Goal: Task Accomplishment & Management: Manage account settings

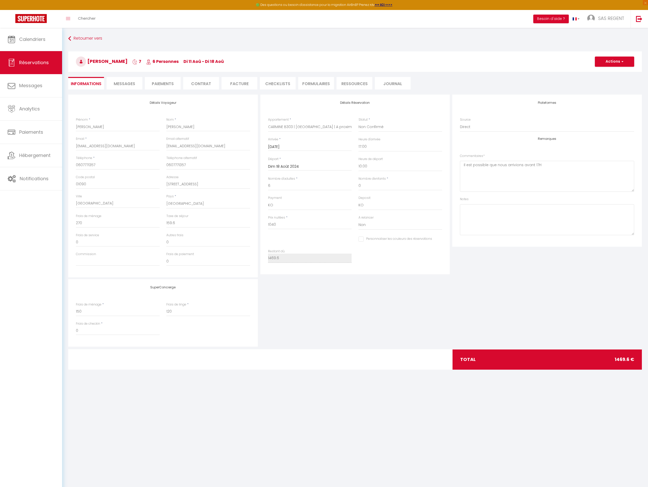
select select "41729"
select select "2"
select select "17:00"
select select "10:00"
select select "10"
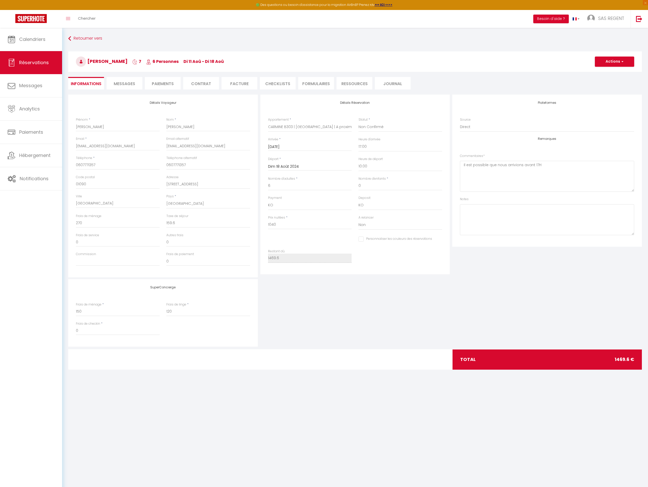
select select "14"
select select "0"
click at [124, 82] on span "Messages" at bounding box center [124, 84] width 21 height 6
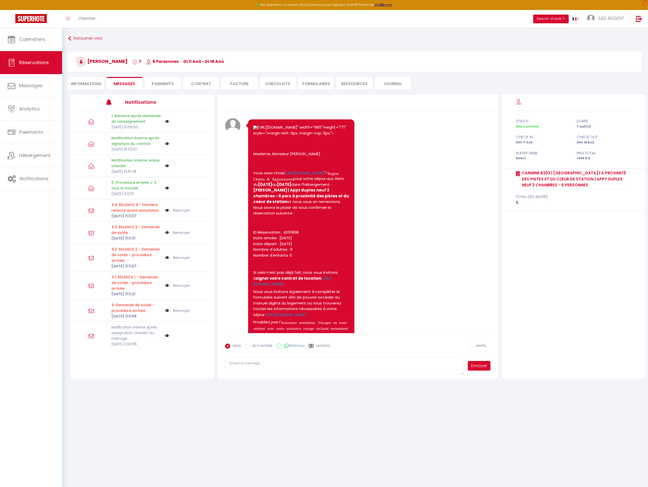
click at [95, 86] on li "Informations" at bounding box center [86, 83] width 36 height 13
select select "0"
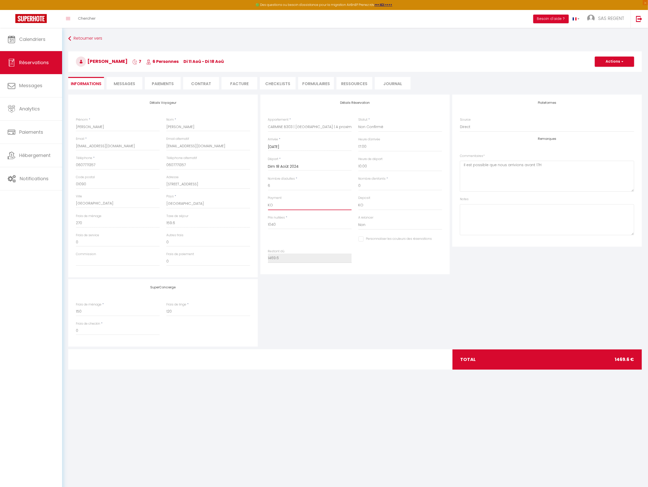
click at [286, 206] on select "OK KO" at bounding box center [310, 205] width 84 height 10
checkbox input "false"
select select "12"
click at [268, 200] on select "OK KO" at bounding box center [310, 205] width 84 height 10
checkbox input "false"
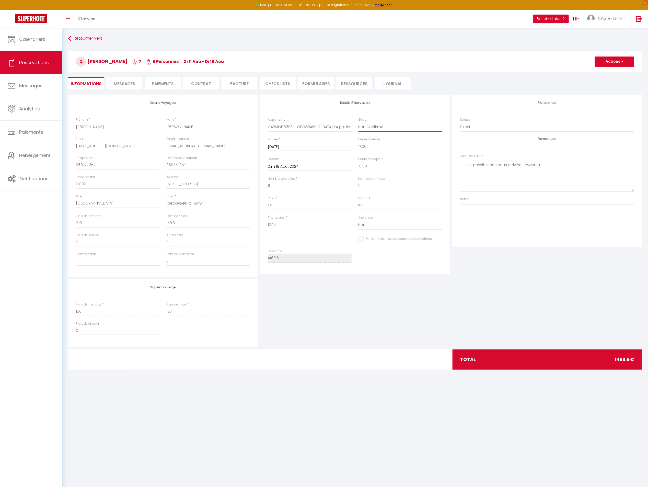
click at [388, 130] on select "Confirmé Non Confirmé [PERSON_NAME] par le voyageur No Show Request" at bounding box center [401, 127] width 84 height 10
select select "1"
click at [359, 122] on select "Confirmé Non Confirmé [PERSON_NAME] par le voyageur No Show Request" at bounding box center [401, 127] width 84 height 10
checkbox input "false"
click at [616, 62] on button "Actions" at bounding box center [614, 61] width 39 height 10
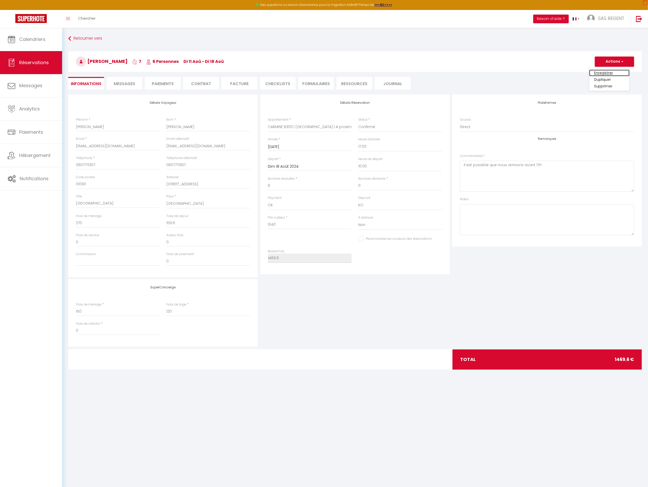
click at [605, 72] on link "Enregistrer" at bounding box center [609, 73] width 40 height 7
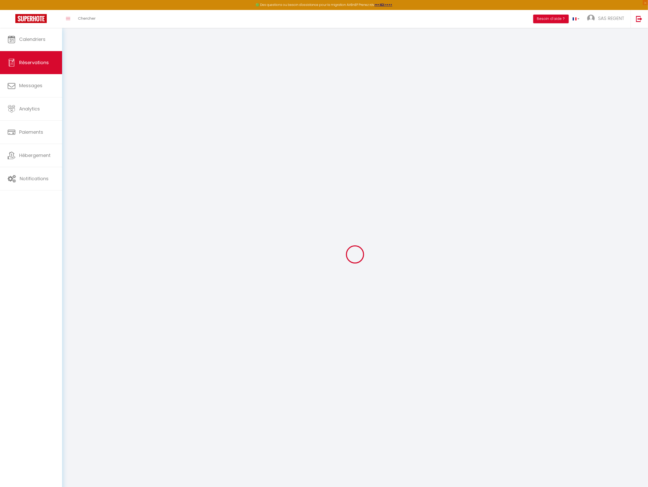
select select "not_cancelled"
select select
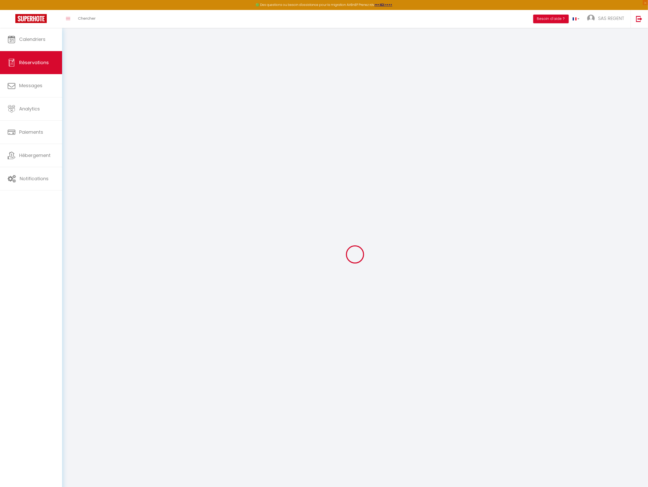
select select
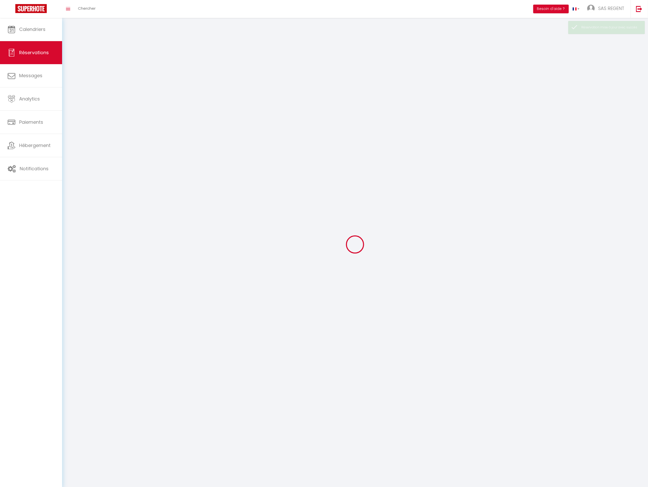
select select
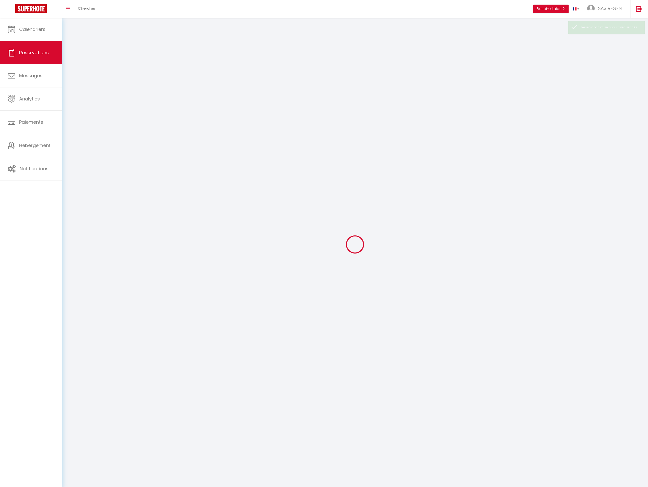
select select
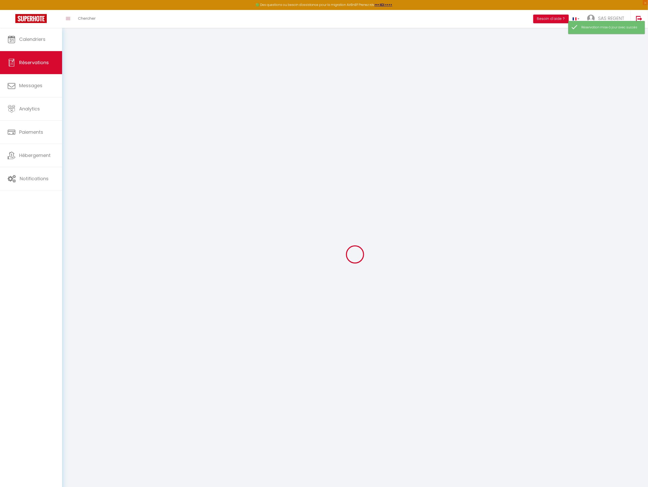
select select "not_confirmed"
select select
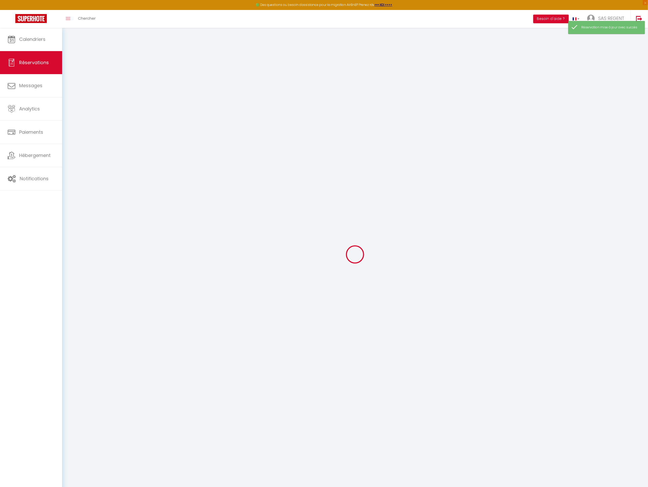
select select
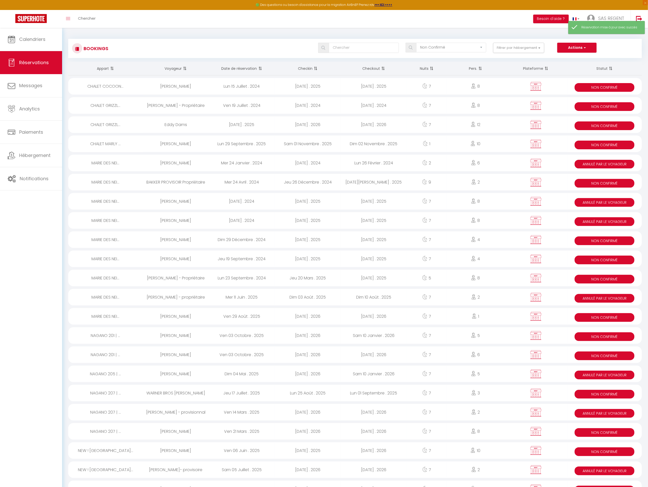
select select
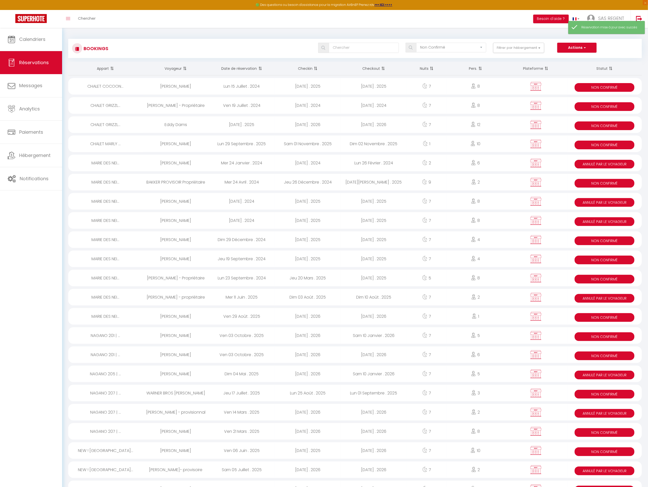
select select
click at [134, 79] on div "CHALET COCOON..." at bounding box center [105, 86] width 75 height 17
select select "KO"
select select "OK"
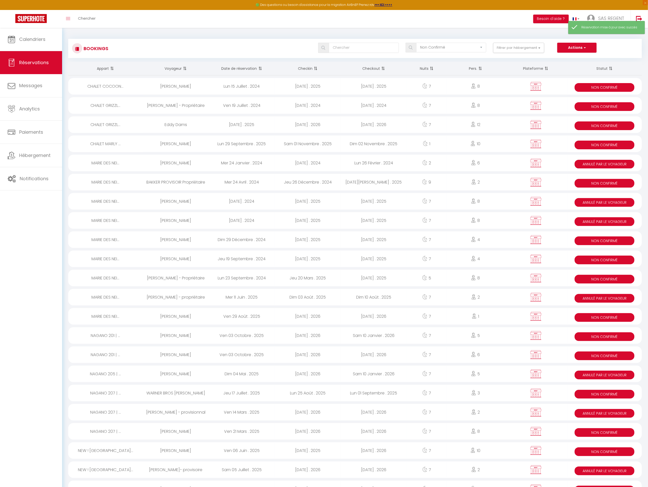
select select "0"
select select "1"
select select
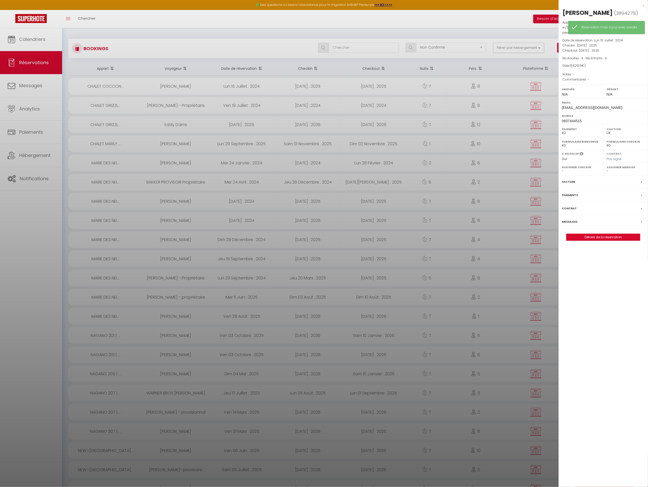
click at [134, 79] on div at bounding box center [324, 243] width 648 height 487
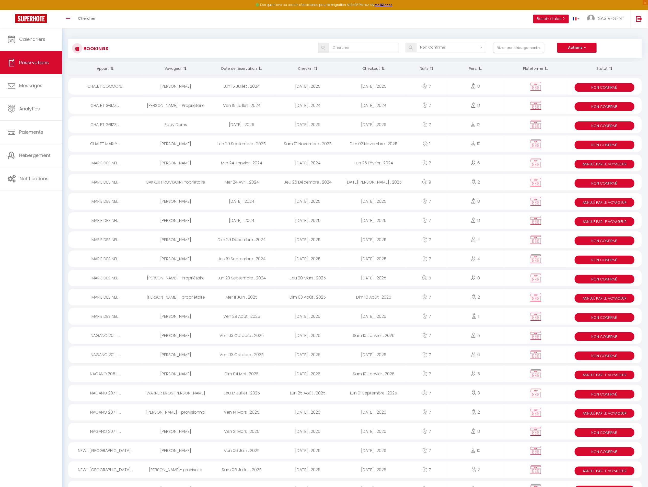
click at [337, 86] on div "[DATE] . 2025" at bounding box center [308, 86] width 66 height 17
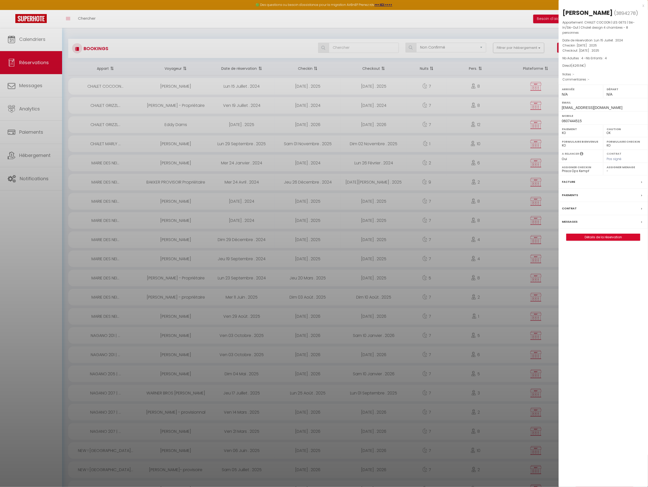
click at [625, 11] on span "3894278" at bounding box center [626, 13] width 20 height 6
copy span "3894278"
click at [614, 234] on link "Détails de la réservation" at bounding box center [604, 237] width 74 height 7
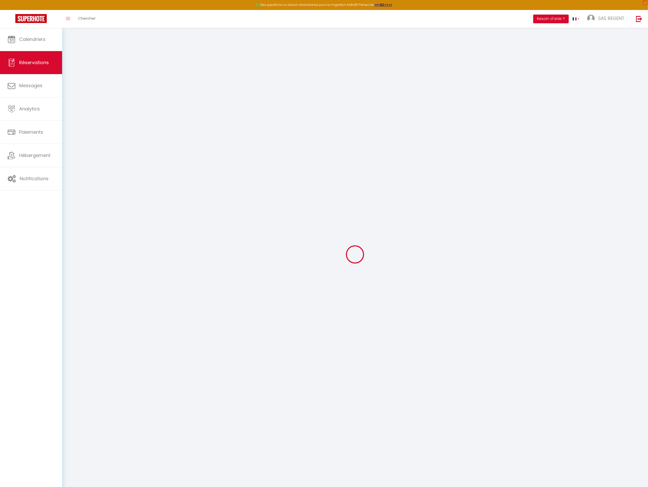
select select
checkbox input "false"
select select
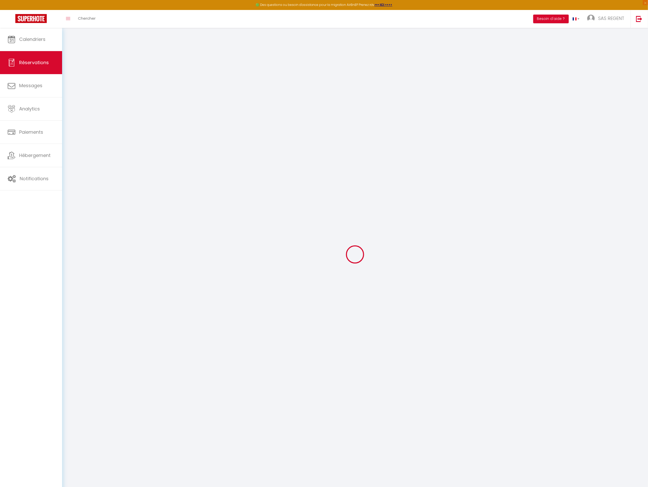
checkbox input "false"
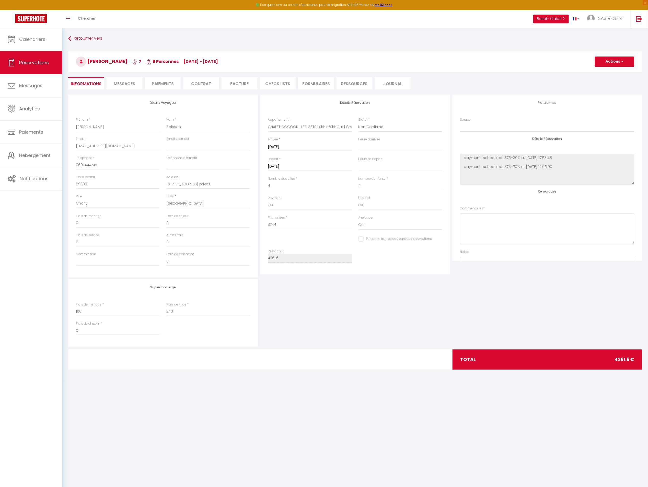
type input "400"
type input "117.6"
select select
checkbox input "false"
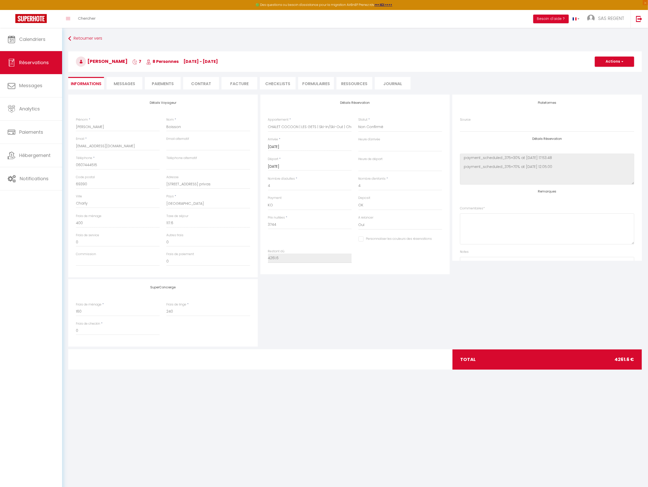
select select
click at [621, 60] on span "button" at bounding box center [621, 61] width 3 height 5
click at [451, 69] on h3 "[PERSON_NAME] 7 8 Personnes [DATE] - [DATE]" at bounding box center [355, 61] width 574 height 20
click at [384, 123] on select "Confirmé Non Confirmé [PERSON_NAME] par le voyageur No Show Request" at bounding box center [401, 127] width 84 height 10
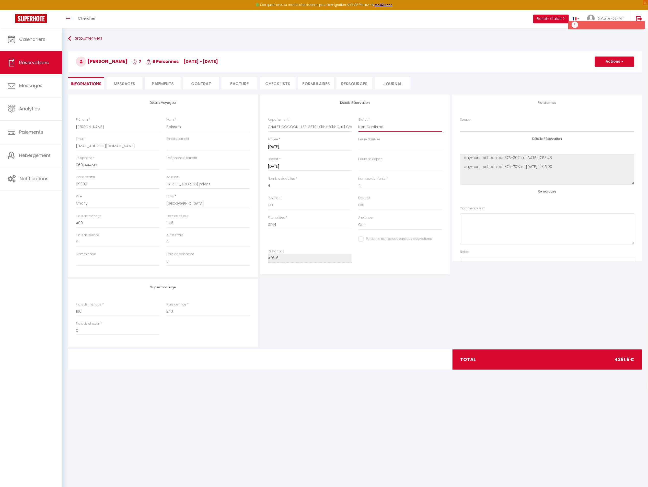
select select "1"
click at [359, 122] on select "Confirmé Non Confirmé [PERSON_NAME] par le voyageur No Show Request" at bounding box center [401, 127] width 84 height 10
select select
checkbox input "false"
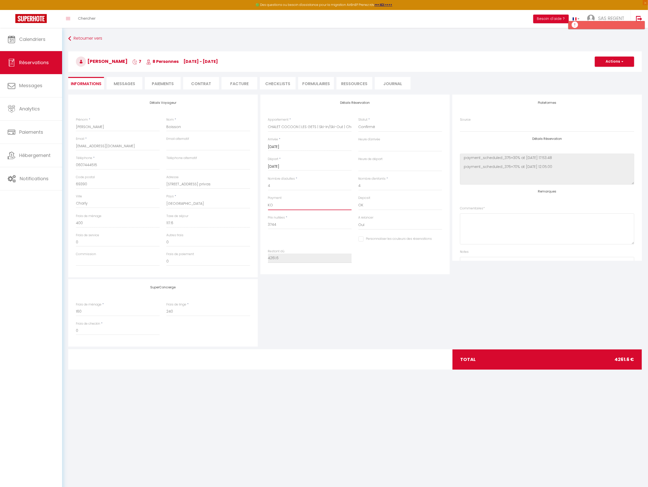
click at [318, 202] on select "OK KO" at bounding box center [310, 205] width 84 height 10
select select "12"
click at [268, 200] on select "OK KO" at bounding box center [310, 205] width 84 height 10
select select
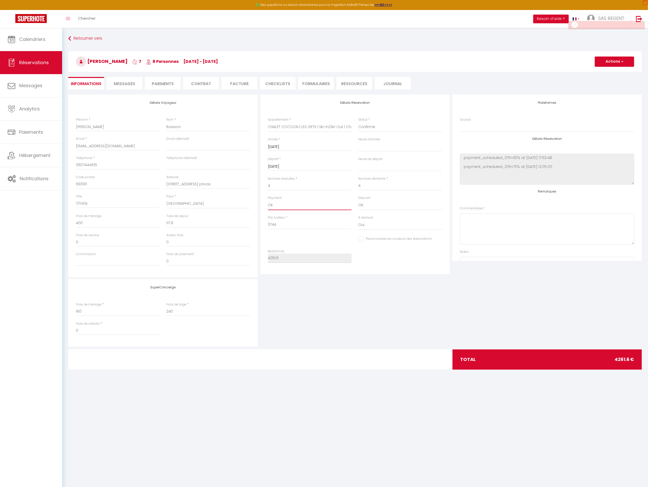
checkbox input "false"
click at [609, 64] on button "Actions" at bounding box center [614, 61] width 39 height 10
click at [606, 72] on link "Enregistrer" at bounding box center [609, 73] width 40 height 7
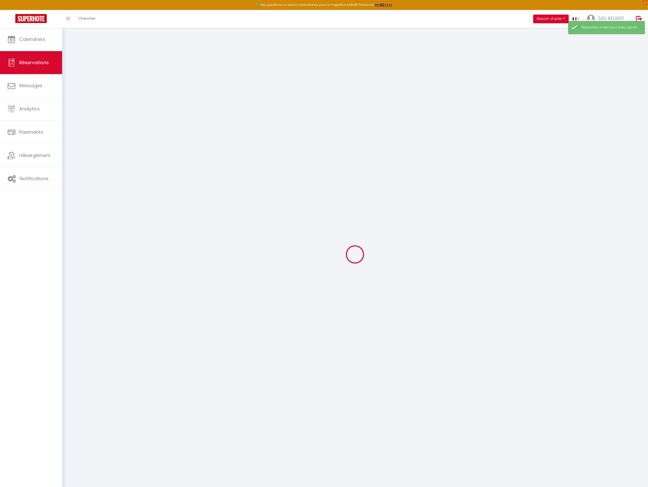
select select "not_confirmed"
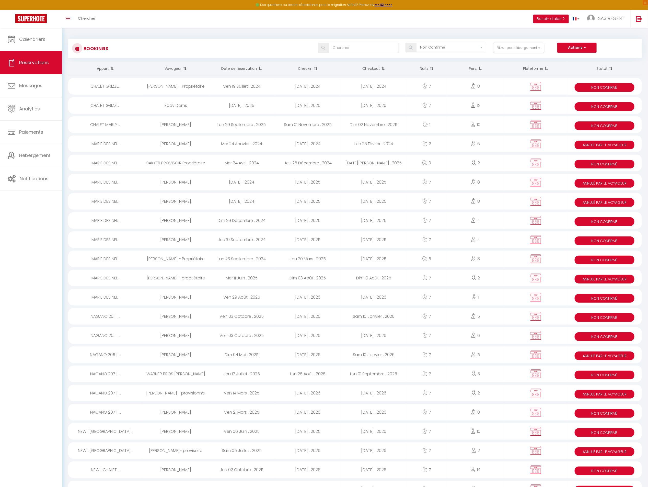
click at [294, 87] on div "[DATE] . 2024" at bounding box center [308, 86] width 66 height 17
select select "KO"
select select "0"
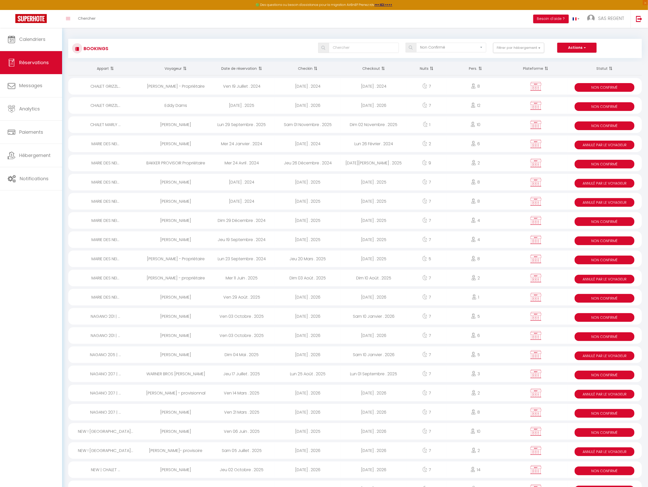
select select "0"
select select
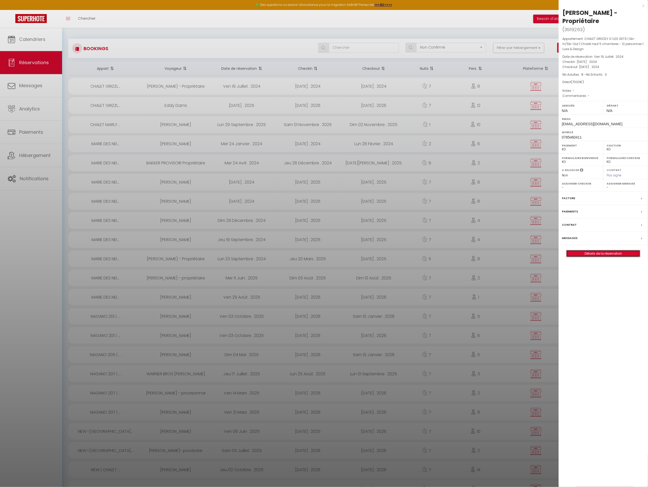
click at [587, 252] on link "Détails de la réservation" at bounding box center [604, 253] width 74 height 7
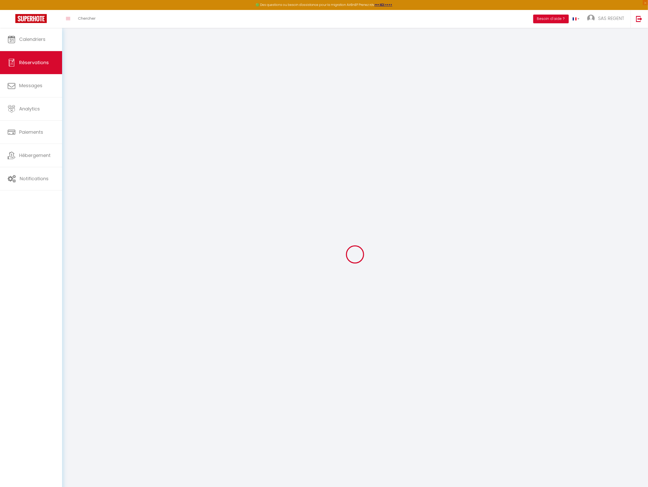
type input "[PERSON_NAME]"
type input "Gautherot - Propriétaire"
type input "[EMAIL_ADDRESS][DOMAIN_NAME]"
type input "0785460411"
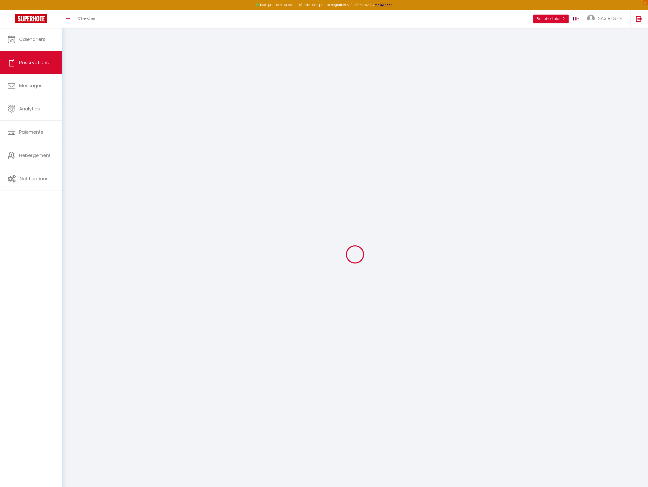
type input "74260"
type input "[STREET_ADDRESS]"
type input "LES GETS"
select select "FR"
select select "47272"
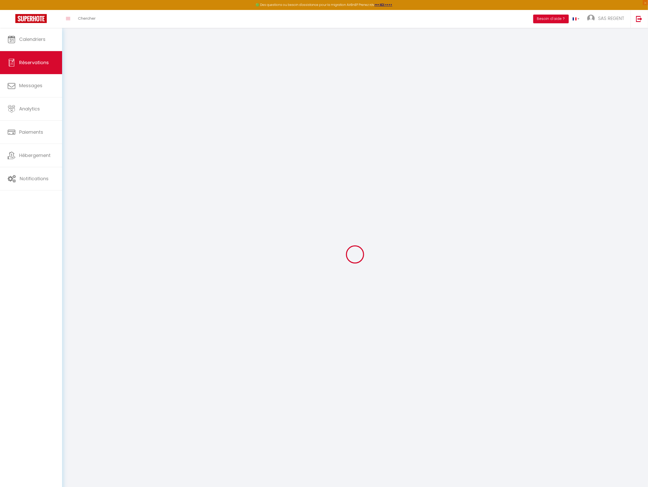
select select "1"
type input "[DATE]"
select select
type input "[DATE]"
select select
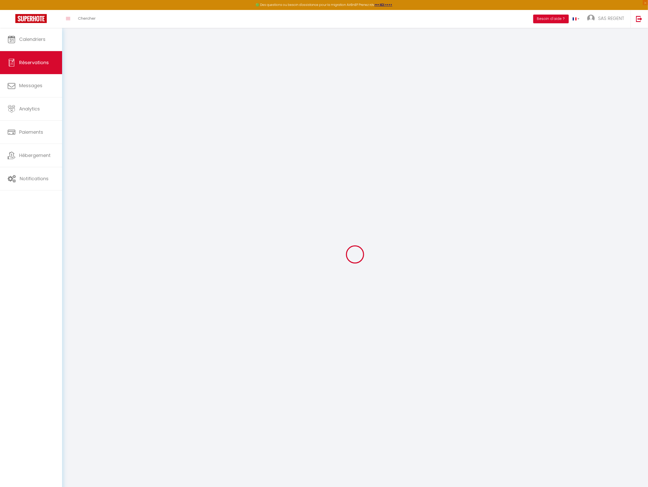
type input "8"
select select "10"
select select
type input "7000"
checkbox input "false"
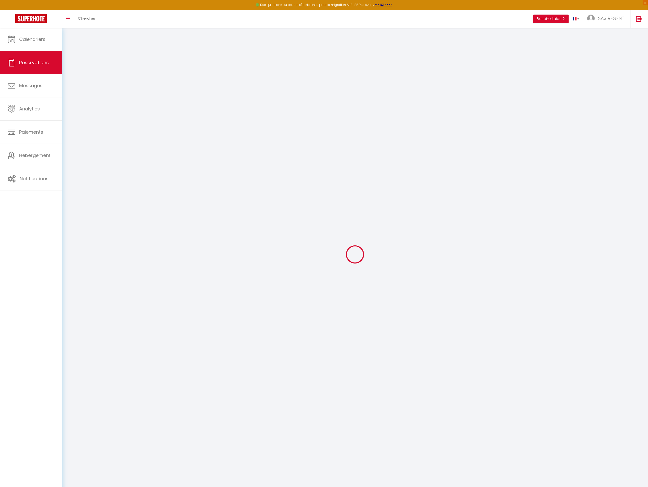
type input "7000"
type input "0"
select select
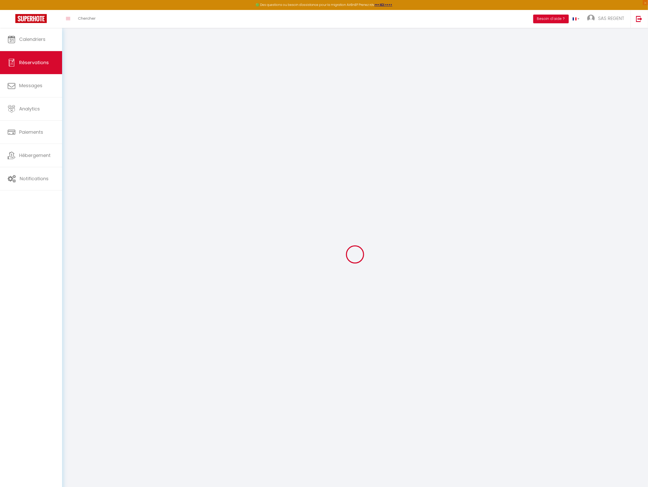
select select
select select "14"
checkbox input "false"
select select
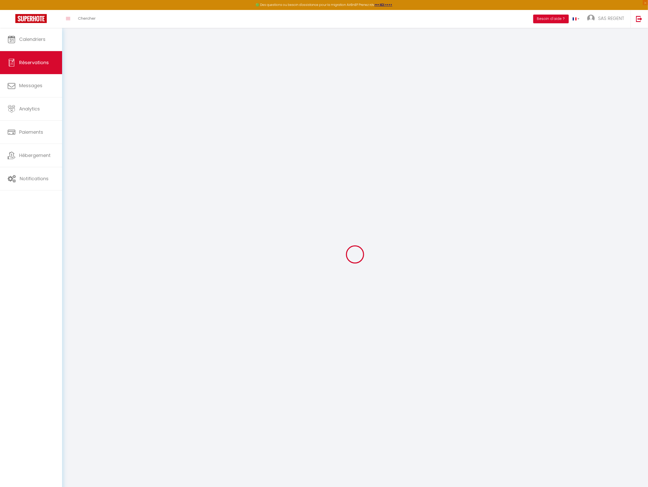
checkbox input "false"
select select
checkbox input "false"
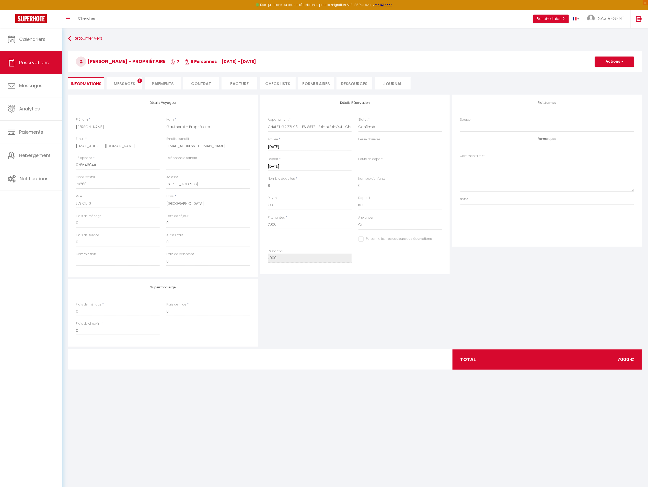
select select
checkbox input "false"
select select
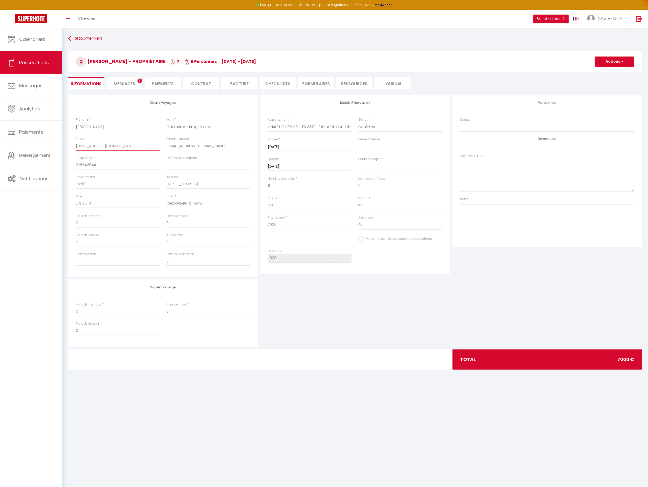
click at [122, 144] on input "[EMAIL_ADDRESS][DOMAIN_NAME]" at bounding box center [118, 145] width 84 height 9
click at [180, 146] on input "[EMAIL_ADDRESS][DOMAIN_NAME]" at bounding box center [208, 145] width 84 height 9
click at [151, 144] on input "[EMAIL_ADDRESS][DOMAIN_NAME]" at bounding box center [118, 145] width 84 height 9
paste input "regent-alps"
type input "[EMAIL_ADDRESS][DOMAIN_NAME]"
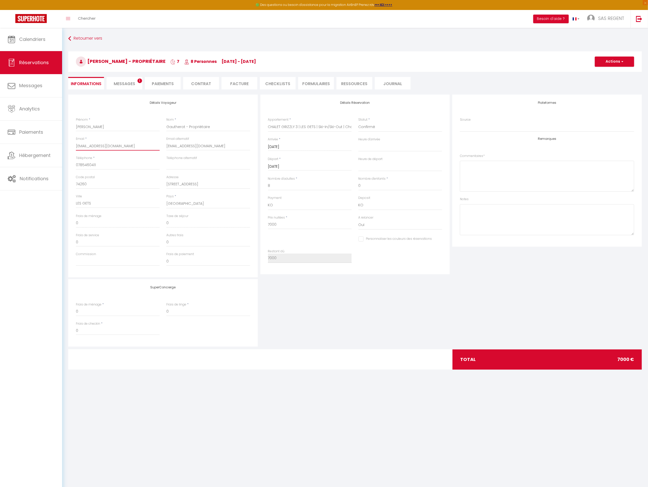
select select
checkbox input "false"
type input "[EMAIL_ADDRESS][DOMAIN_NAME]"
click at [378, 124] on select "Confirmé Non Confirmé [PERSON_NAME] par le voyageur No Show Request" at bounding box center [401, 127] width 84 height 10
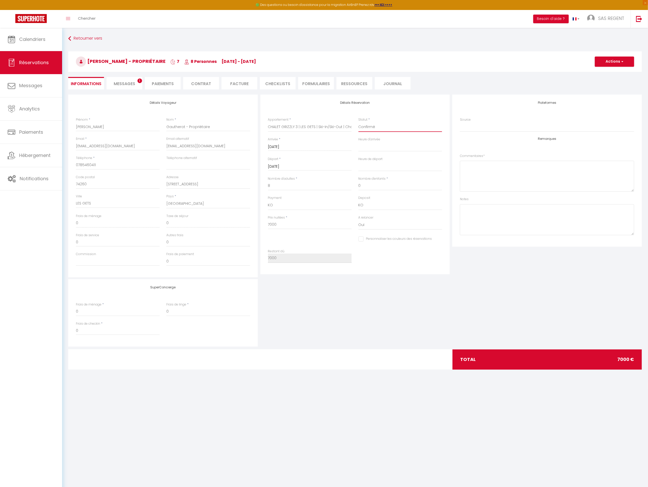
select select "1"
click at [359, 122] on select "Confirmé Non Confirmé [PERSON_NAME] par le voyageur No Show Request" at bounding box center [401, 127] width 84 height 10
select select
checkbox input "false"
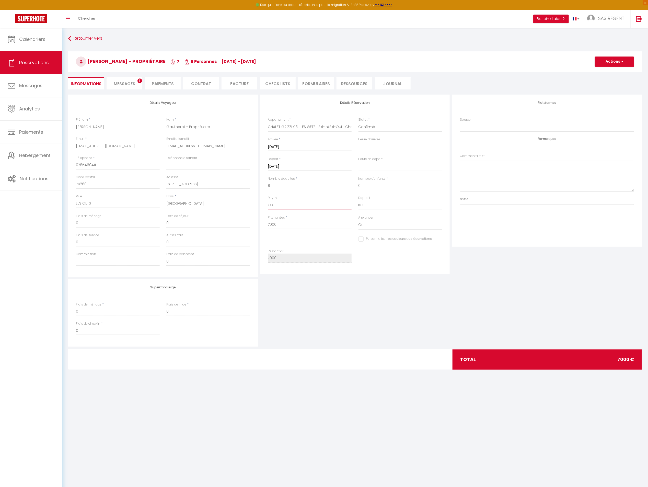
click at [324, 205] on select "OK KO" at bounding box center [310, 205] width 84 height 10
select select "12"
click at [268, 200] on select "OK KO" at bounding box center [310, 205] width 84 height 10
select select
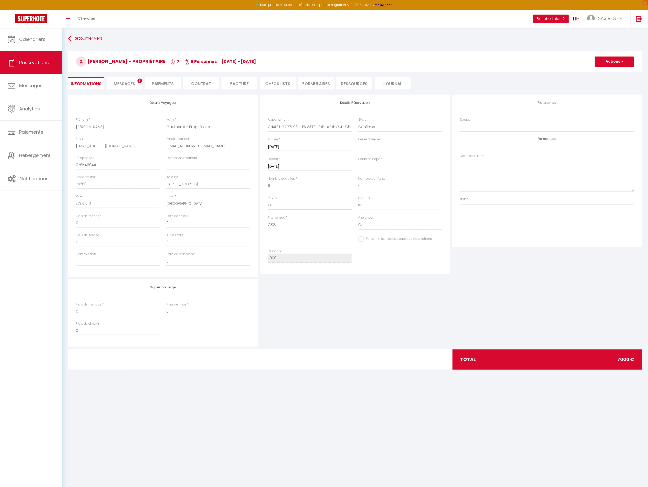
checkbox input "false"
click at [616, 62] on button "Actions" at bounding box center [614, 61] width 39 height 10
click at [603, 72] on link "Enregistrer" at bounding box center [609, 73] width 40 height 7
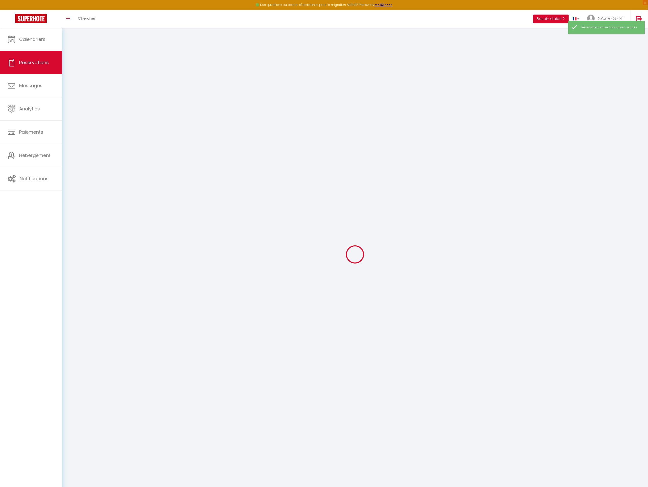
select select "not_confirmed"
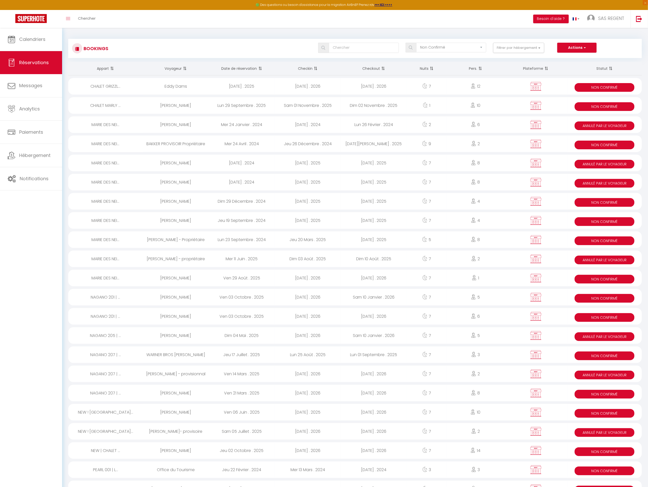
click at [275, 86] on div "[DATE] . 2026" at bounding box center [308, 86] width 66 height 17
select select "KO"
select select "0"
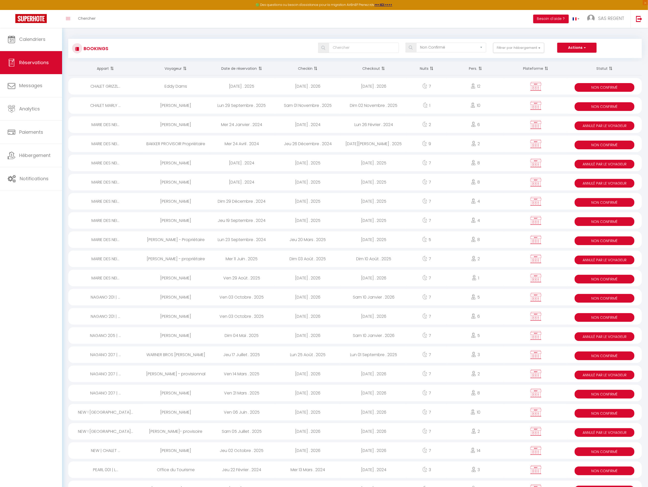
select select "1"
select select
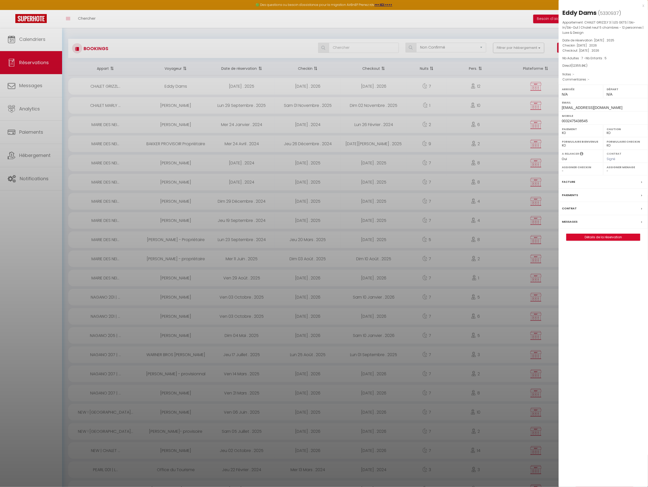
select select "18850"
select select "33595"
click at [592, 239] on link "Détails de la réservation" at bounding box center [604, 237] width 74 height 7
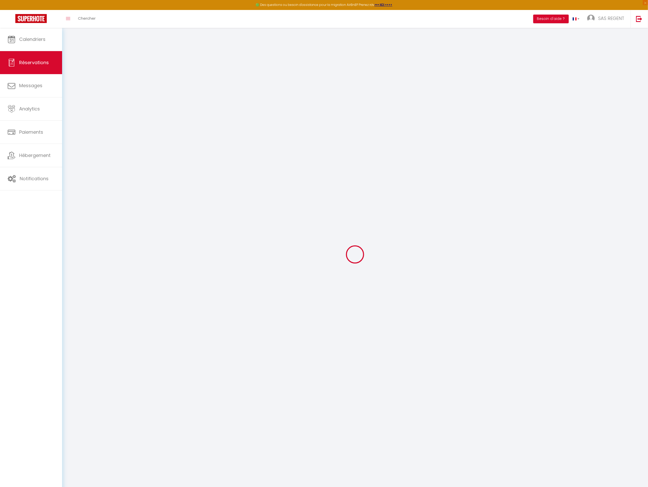
type input "[PERSON_NAME]"
type input "Dams"
type input "[EMAIL_ADDRESS][DOMAIN_NAME]"
type input "0032475438545"
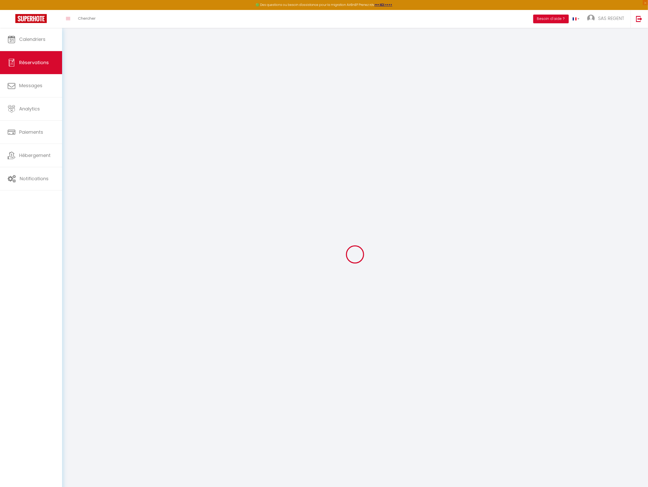
select select "BE"
select select "47272"
select select "1"
type input "[DATE]"
select select
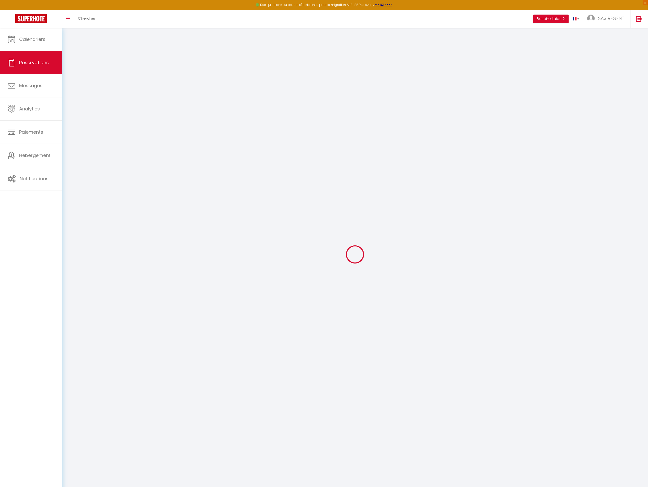
type input "[DATE]"
select select
type input "7"
type input "5"
select select "10"
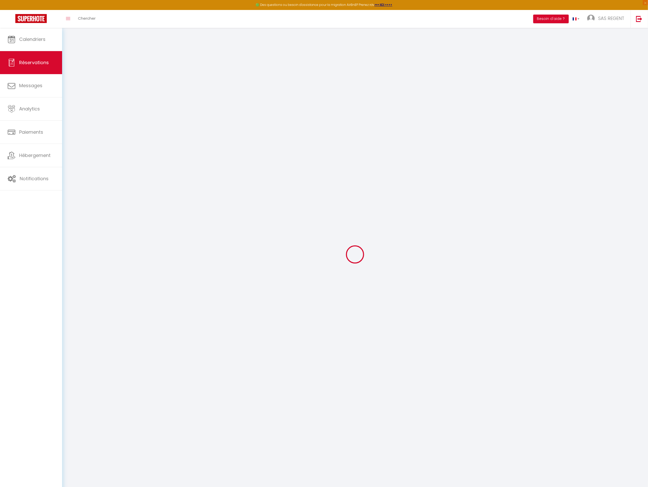
select select
type input "12150"
checkbox input "false"
type input "8649.06"
type input "0"
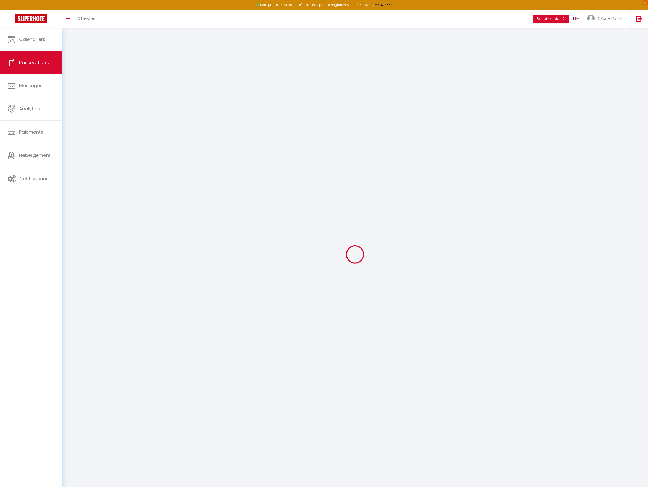
type input "0"
select select
select select "14"
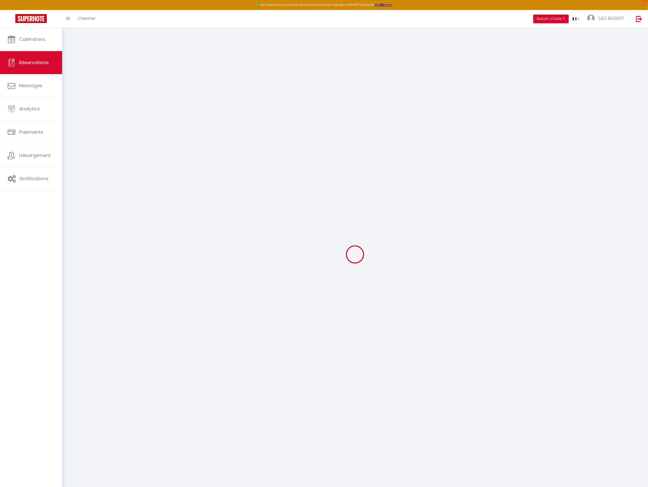
checkbox input "false"
select select
checkbox input "false"
select select
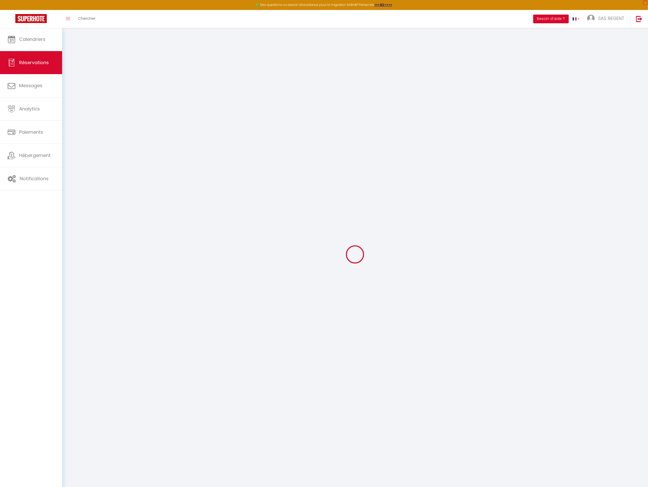
select select
checkbox input "false"
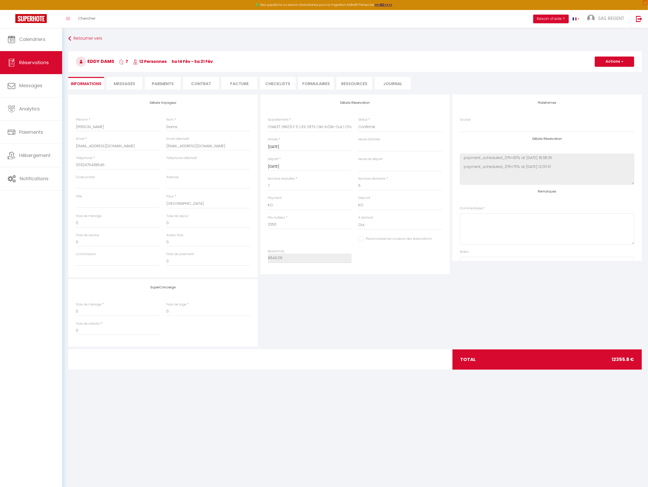
type input "205.8"
select select
checkbox input "false"
select select
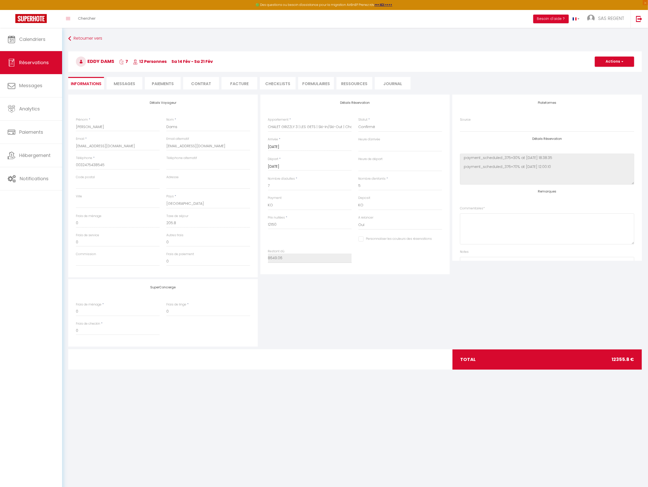
select select
click at [381, 127] on select "Confirmé Non Confirmé [PERSON_NAME] par le voyageur No Show Request" at bounding box center [401, 127] width 84 height 10
select select "1"
click at [359, 122] on select "Confirmé Non Confirmé [PERSON_NAME] par le voyageur No Show Request" at bounding box center [401, 127] width 84 height 10
select select
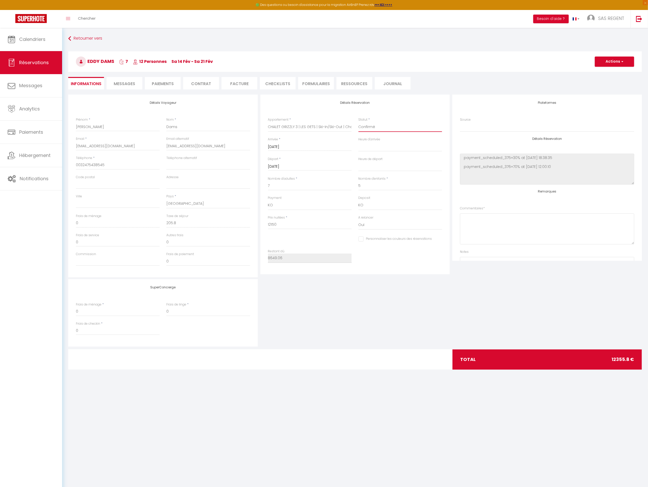
select select
checkbox input "false"
click at [315, 208] on select "OK KO" at bounding box center [310, 205] width 84 height 10
select select "12"
click at [268, 200] on select "OK KO" at bounding box center [310, 205] width 84 height 10
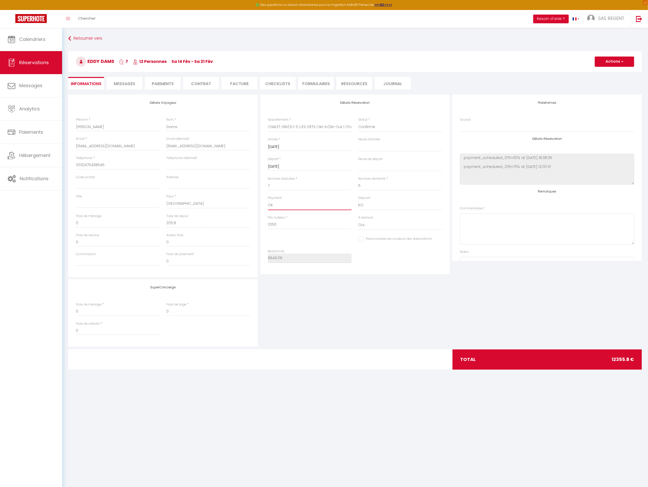
select select
checkbox input "false"
click at [128, 85] on span "Messages" at bounding box center [124, 84] width 21 height 6
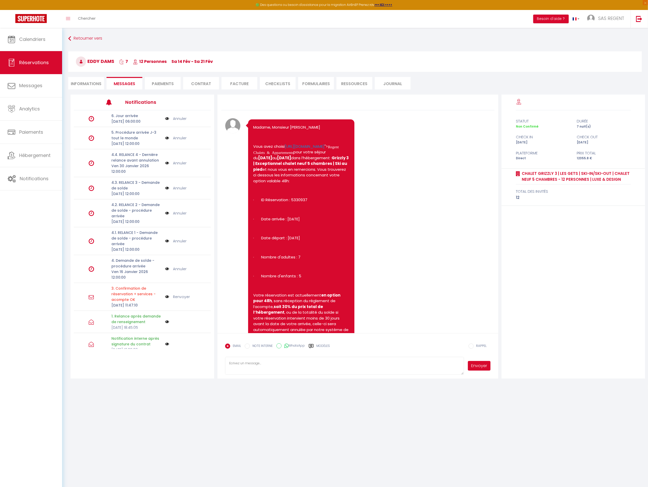
click at [156, 85] on li "Paiements" at bounding box center [163, 83] width 36 height 13
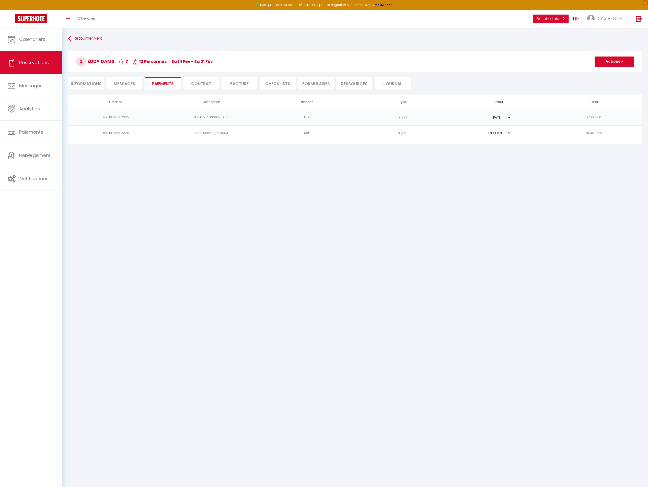
click at [85, 82] on li "Informations" at bounding box center [86, 83] width 36 height 13
select select
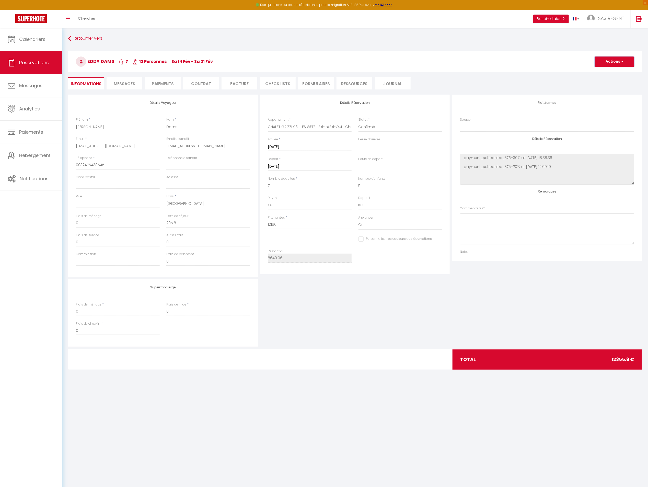
click at [616, 63] on button "Actions" at bounding box center [614, 61] width 39 height 10
click at [605, 73] on link "Enregistrer" at bounding box center [609, 73] width 40 height 7
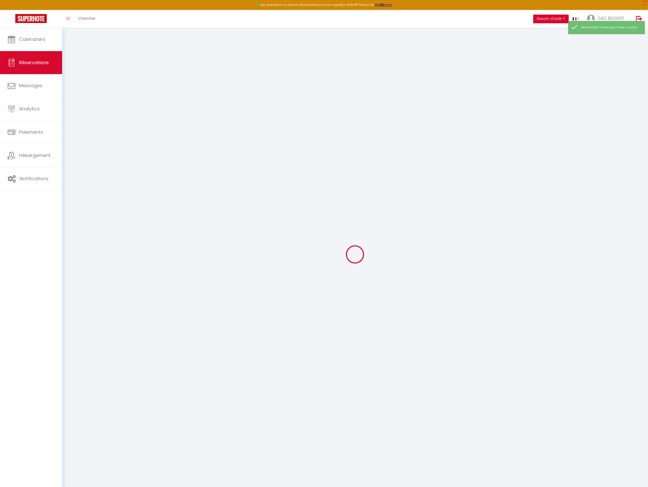
select select "not_confirmed"
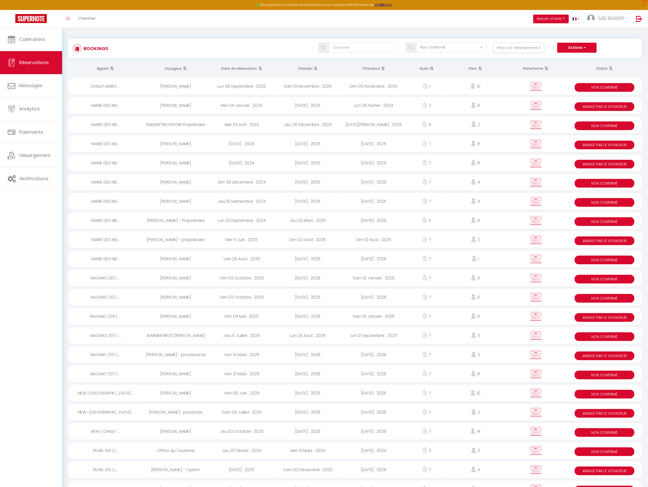
click at [441, 89] on div "1" at bounding box center [427, 86] width 40 height 17
select select "KO"
select select "0"
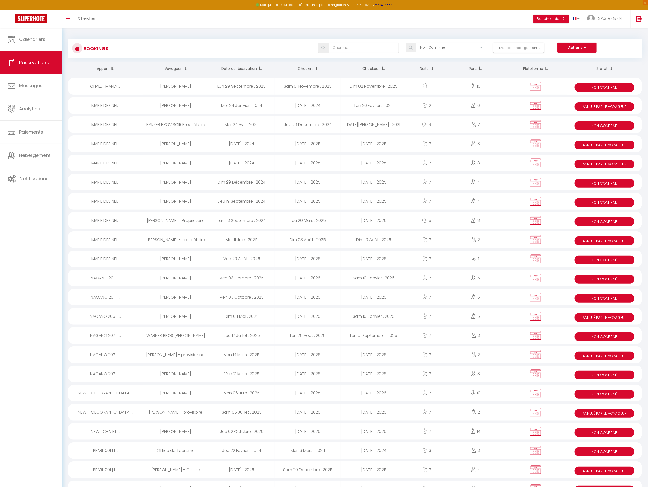
select select "1"
select select
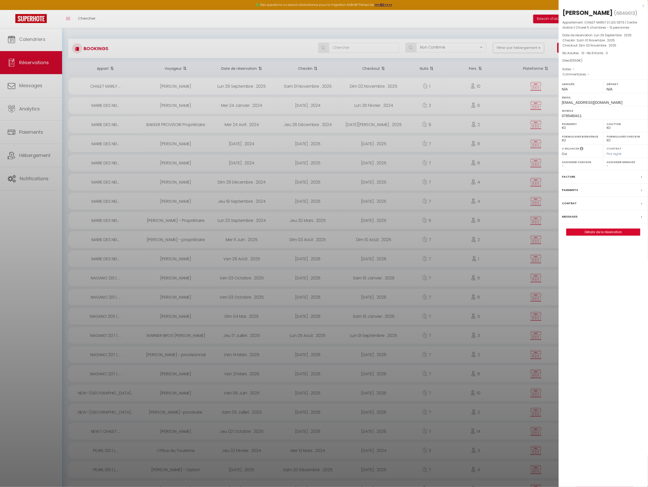
select select "18850"
click at [624, 11] on span "6849613" at bounding box center [625, 13] width 19 height 6
copy span "6849613"
click at [623, 233] on link "Détails de la réservation" at bounding box center [604, 232] width 74 height 7
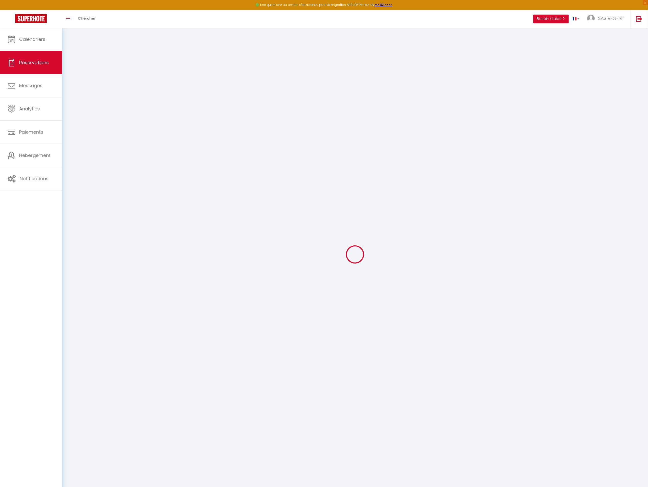
type input "Severin"
type input "Legrand"
type input "[EMAIL_ADDRESS][DOMAIN_NAME]"
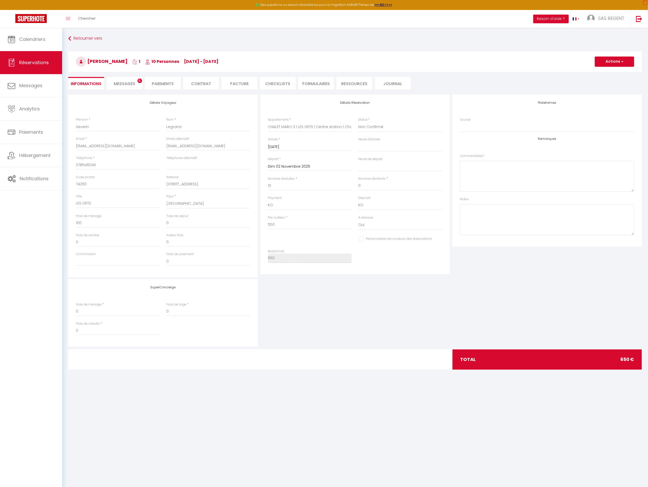
click at [168, 85] on li "Paiements" at bounding box center [163, 83] width 36 height 13
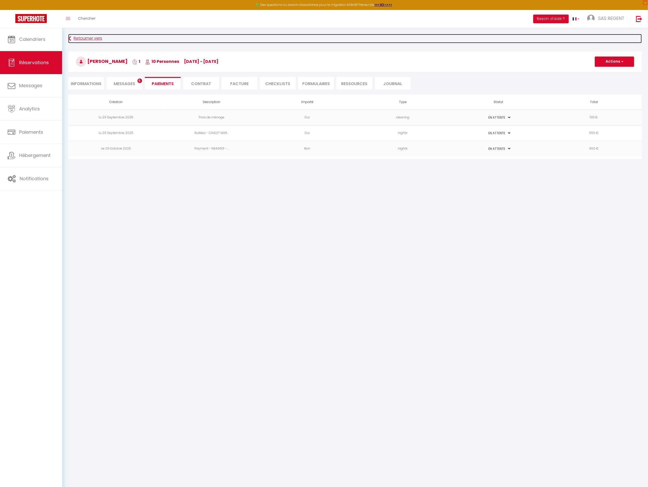
click at [91, 39] on link "Retourner vers" at bounding box center [355, 38] width 574 height 9
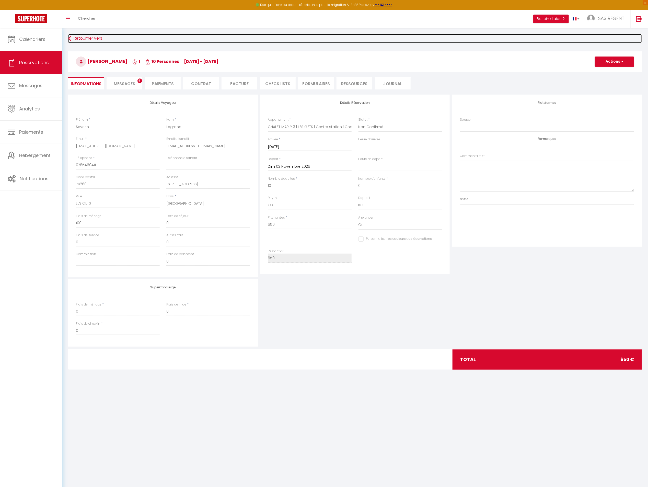
click at [91, 39] on link "Retourner vers" at bounding box center [355, 38] width 574 height 9
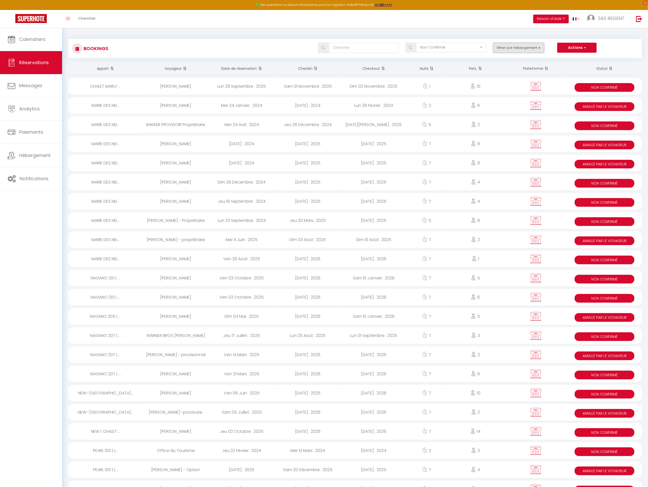
click at [522, 49] on button "Filtrer par hébergement" at bounding box center [518, 48] width 51 height 10
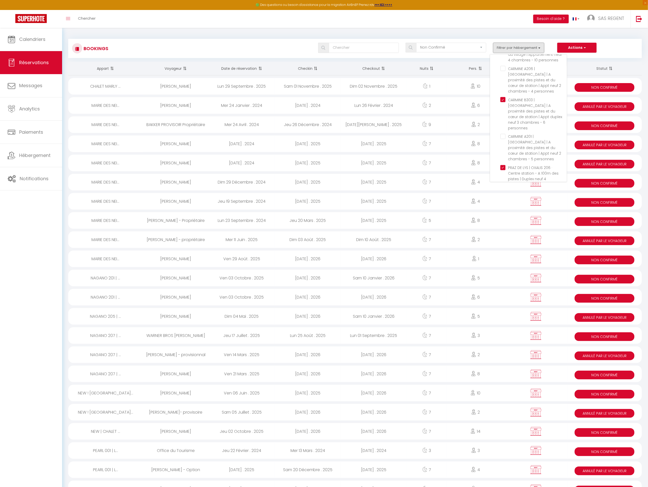
scroll to position [584, 0]
click at [504, 216] on input "CHALET MARLY 3 | LES GETS | Centre station | Chalet 5 chambres - 12 personnes" at bounding box center [533, 218] width 66 height 5
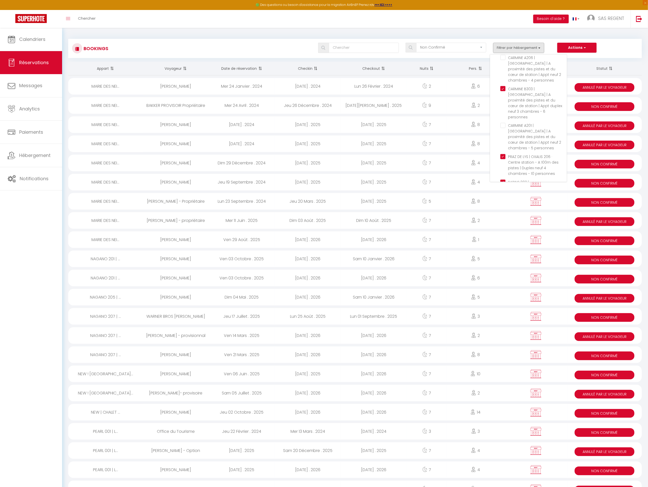
click at [220, 51] on div "Tous les statuts Annulé Confirmé Non Confirmé Tout sauf annulé No Show Request …" at bounding box center [379, 48] width 525 height 10
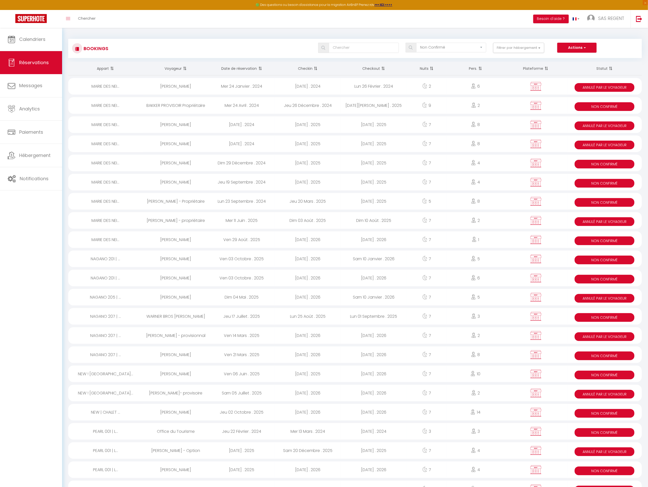
click at [407, 88] on div "2" at bounding box center [427, 86] width 40 height 17
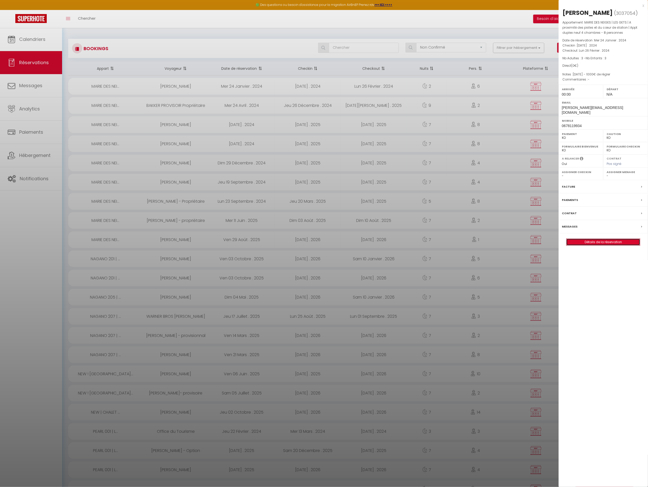
click at [613, 239] on link "Détails de la réservation" at bounding box center [604, 242] width 74 height 7
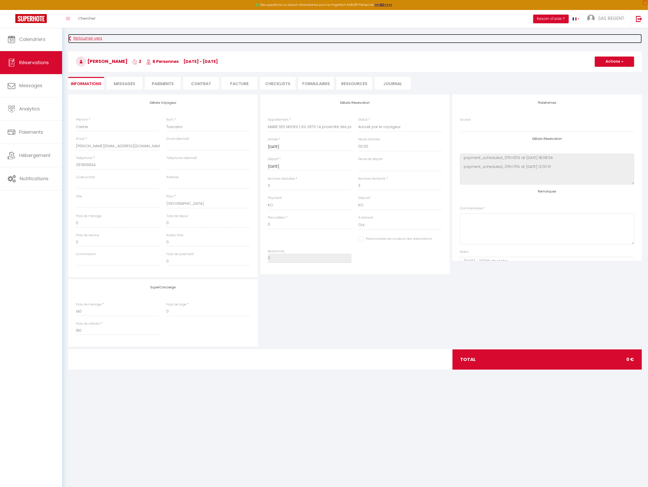
click at [89, 34] on link "Retourner vers" at bounding box center [355, 38] width 574 height 9
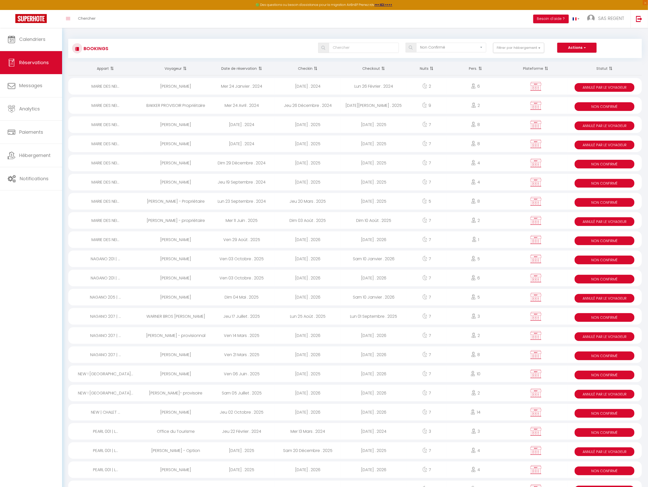
click at [295, 104] on div "Jeu 26 Décembre . 2024" at bounding box center [308, 105] width 66 height 17
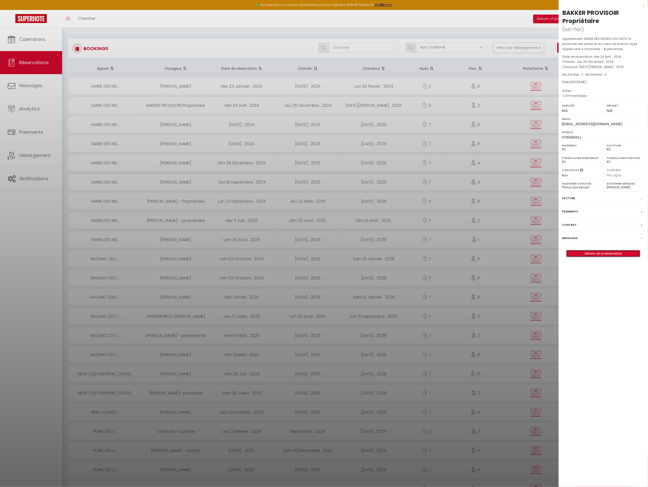
click at [594, 254] on link "Détails de la réservation" at bounding box center [604, 253] width 74 height 7
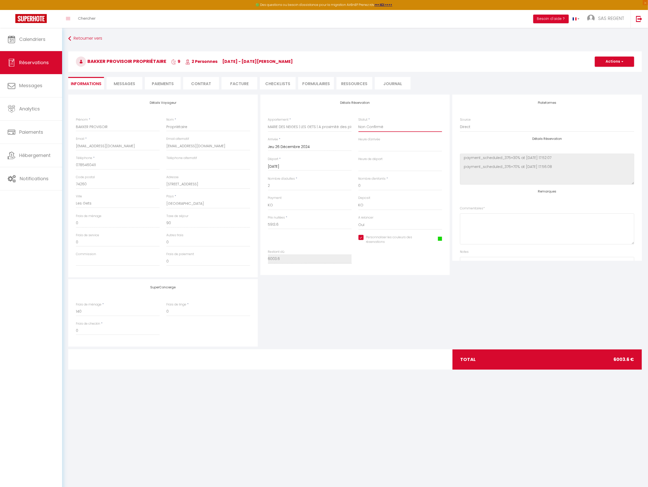
click at [376, 126] on select "Confirmé Non Confirmé [PERSON_NAME] par le voyageur No Show Request" at bounding box center [401, 127] width 84 height 10
click at [359, 122] on select "Confirmé Non Confirmé [PERSON_NAME] par le voyageur No Show Request" at bounding box center [401, 127] width 84 height 10
click at [320, 205] on select "OK KO" at bounding box center [310, 205] width 84 height 10
click at [268, 200] on select "OK KO" at bounding box center [310, 205] width 84 height 10
click at [611, 63] on button "Actions" at bounding box center [614, 61] width 39 height 10
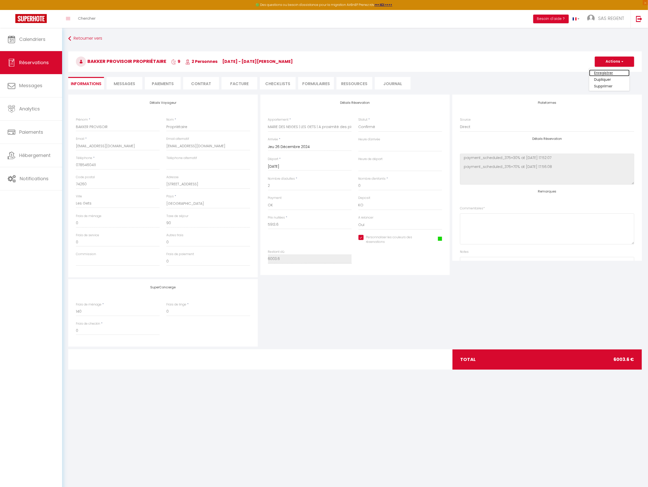
click at [603, 72] on link "Enregistrer" at bounding box center [609, 73] width 40 height 7
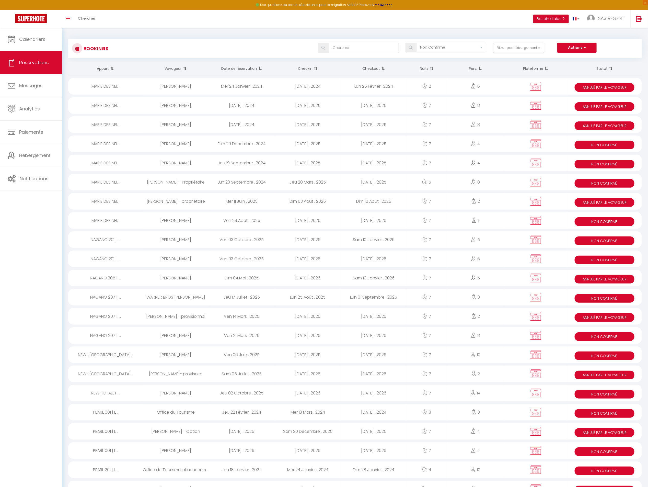
click at [425, 144] on icon at bounding box center [424, 143] width 5 height 5
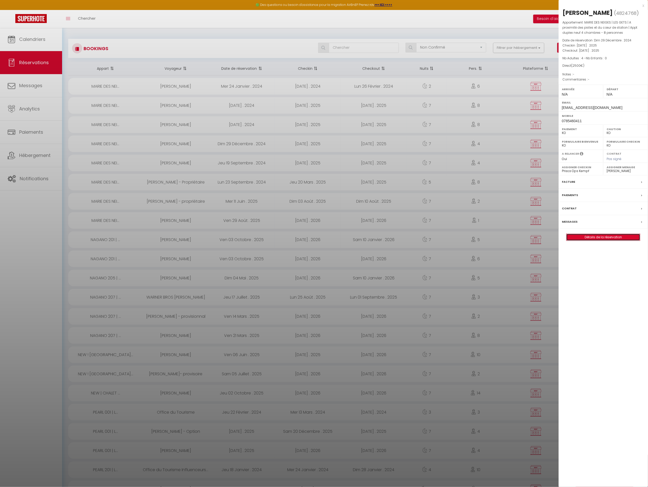
click at [582, 238] on link "Détails de la réservation" at bounding box center [604, 237] width 74 height 7
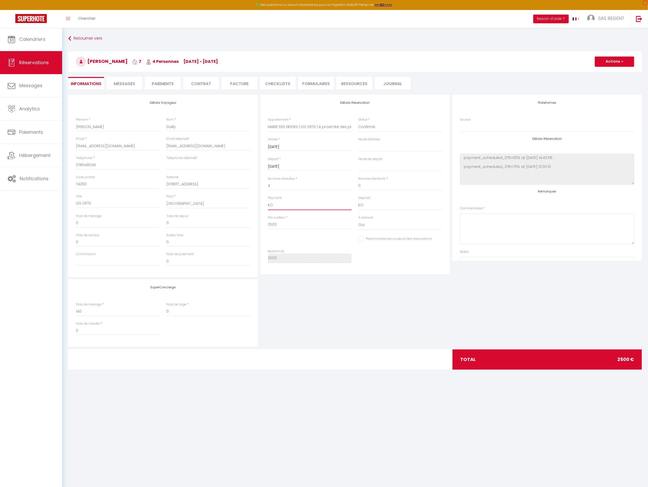
click at [325, 206] on select "OK KO" at bounding box center [310, 205] width 84 height 10
click at [268, 200] on select "OK KO" at bounding box center [310, 205] width 84 height 10
click at [377, 128] on select "Confirmé Non Confirmé [PERSON_NAME] par le voyageur No Show Request" at bounding box center [401, 127] width 84 height 10
click at [359, 122] on select "Confirmé Non Confirmé [PERSON_NAME] par le voyageur No Show Request" at bounding box center [401, 127] width 84 height 10
click at [613, 62] on button "Actions" at bounding box center [614, 61] width 39 height 10
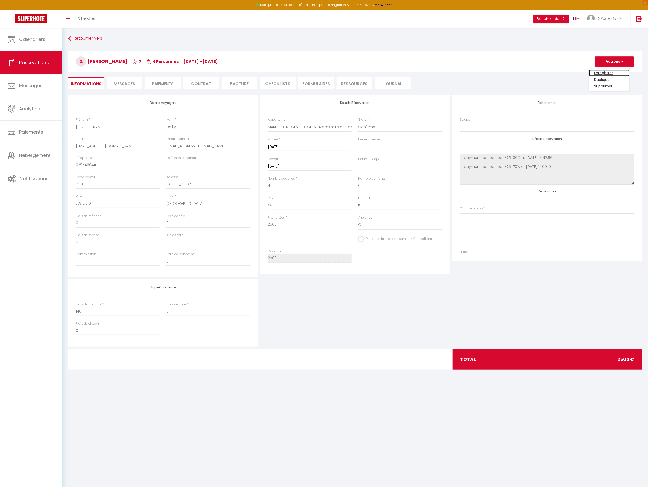
click at [607, 72] on link "Enregistrer" at bounding box center [609, 73] width 40 height 7
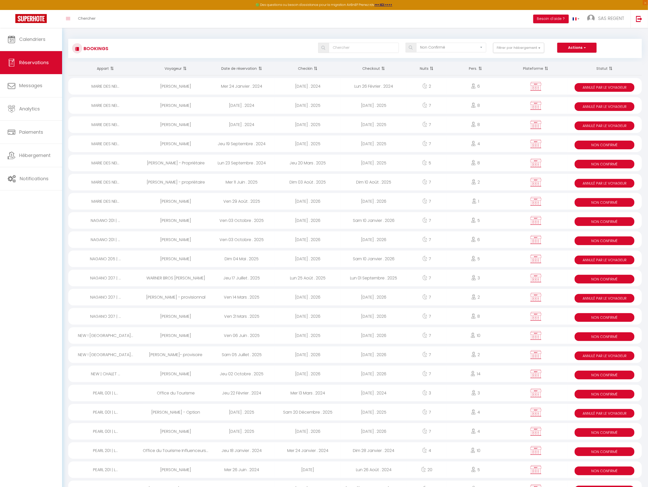
click at [311, 141] on div "[DATE] . 2025" at bounding box center [308, 143] width 66 height 17
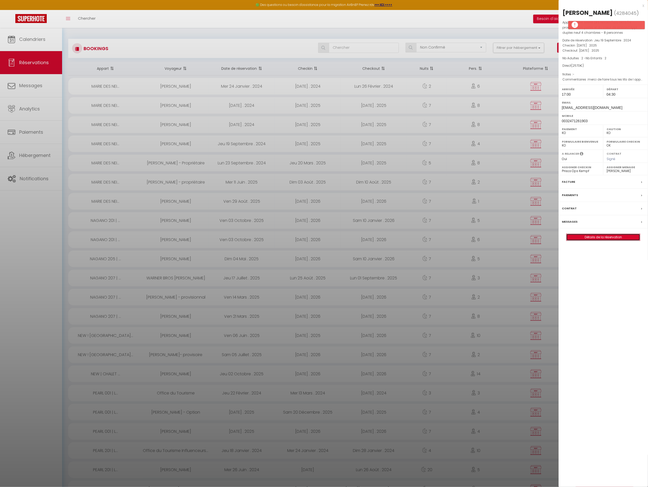
click at [605, 238] on link "Détails de la réservation" at bounding box center [604, 237] width 74 height 7
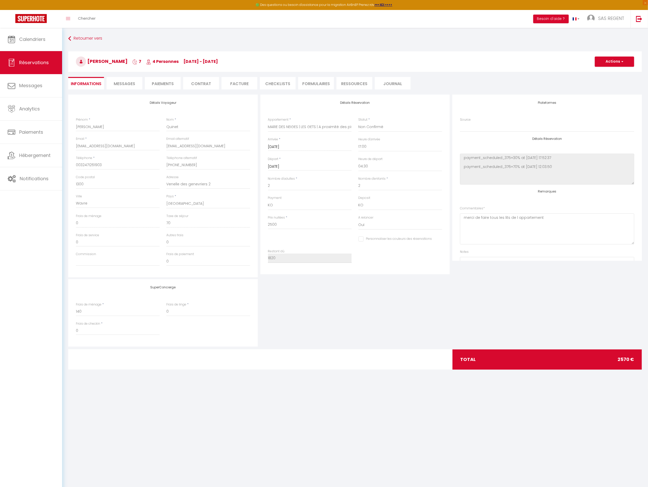
click at [164, 84] on li "Paiements" at bounding box center [163, 83] width 36 height 13
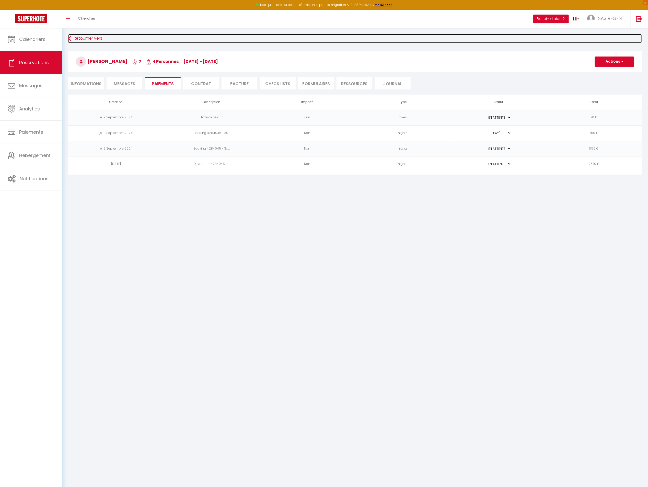
click at [89, 40] on link "Retourner vers" at bounding box center [355, 38] width 574 height 9
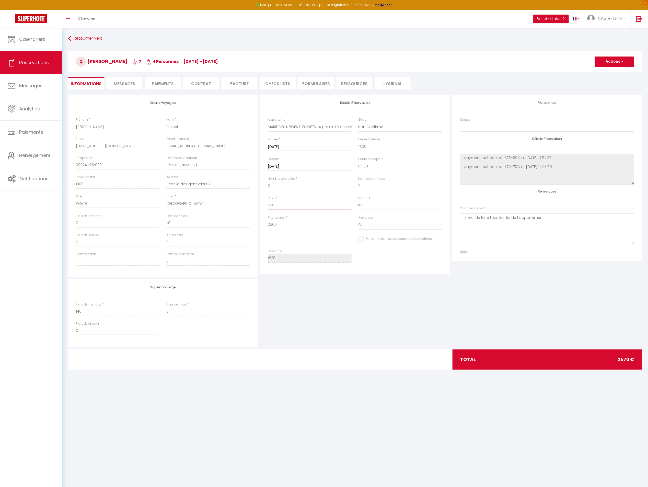
click at [293, 209] on select "OK KO" at bounding box center [310, 205] width 84 height 10
click at [268, 200] on select "OK KO" at bounding box center [310, 205] width 84 height 10
click at [374, 125] on select "Confirmé Non Confirmé [PERSON_NAME] par le voyageur No Show Request" at bounding box center [401, 127] width 84 height 10
click at [359, 122] on select "Confirmé Non Confirmé [PERSON_NAME] par le voyageur No Show Request" at bounding box center [401, 127] width 84 height 10
click at [614, 59] on button "Actions" at bounding box center [614, 61] width 39 height 10
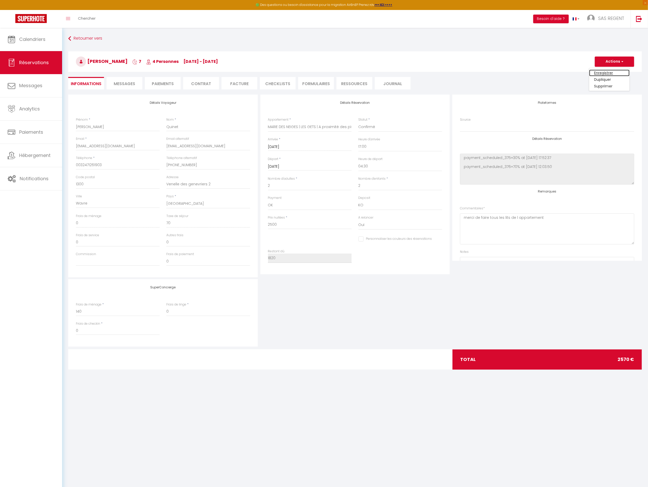
click at [609, 70] on link "Enregistrer" at bounding box center [609, 73] width 40 height 7
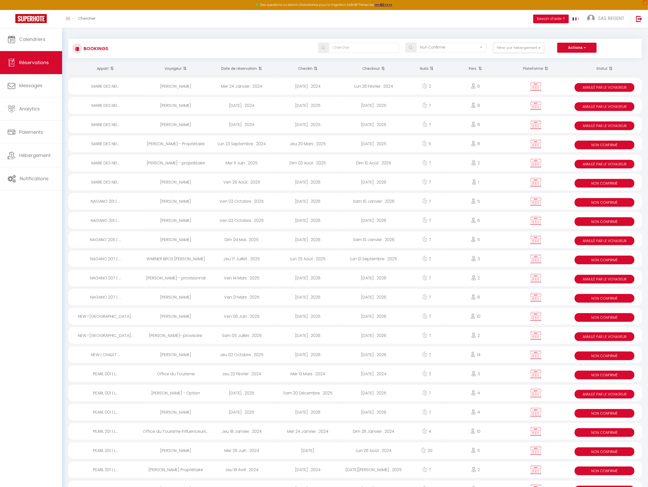
click at [310, 141] on div "Jeu 20 Mars . 2025" at bounding box center [308, 143] width 66 height 17
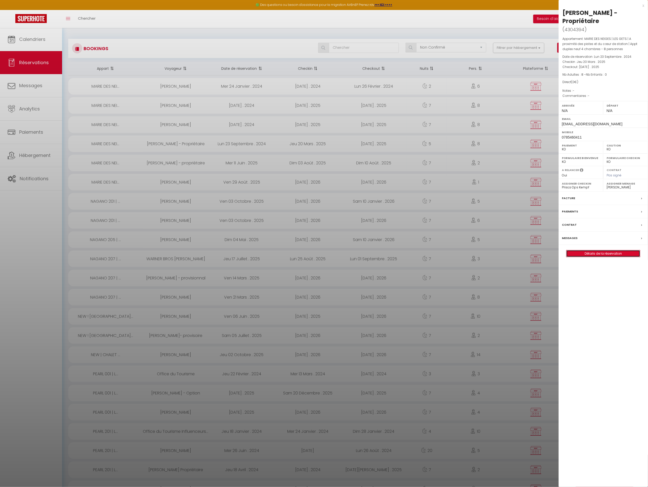
click at [588, 256] on link "Détails de la réservation" at bounding box center [604, 253] width 74 height 7
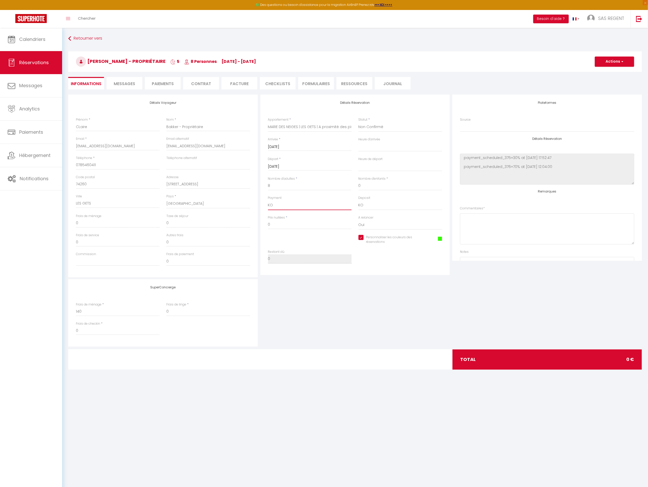
click at [323, 205] on select "OK KO" at bounding box center [310, 205] width 84 height 10
click at [268, 200] on select "OK KO" at bounding box center [310, 205] width 84 height 10
click at [379, 127] on select "Confirmé Non Confirmé [PERSON_NAME] par le voyageur No Show Request" at bounding box center [401, 127] width 84 height 10
click at [359, 122] on select "Confirmé Non Confirmé [PERSON_NAME] par le voyageur No Show Request" at bounding box center [401, 127] width 84 height 10
click at [604, 64] on button "Actions" at bounding box center [614, 61] width 39 height 10
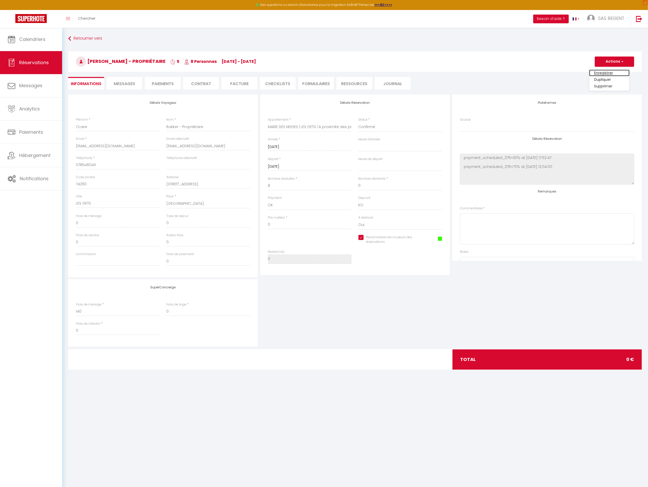
click at [609, 71] on link "Enregistrer" at bounding box center [609, 73] width 40 height 7
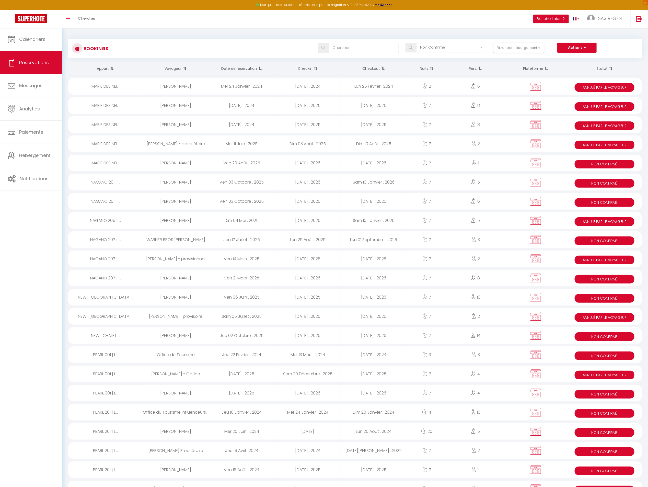
click at [349, 166] on div "[DATE] . 2026" at bounding box center [374, 163] width 66 height 17
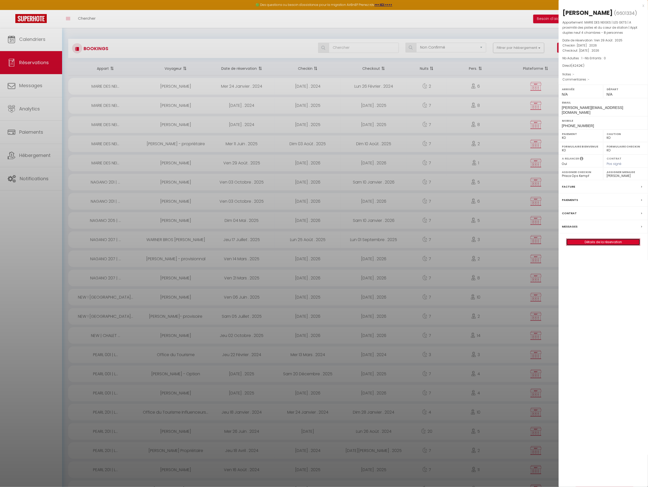
click at [585, 239] on link "Détails de la réservation" at bounding box center [604, 242] width 74 height 7
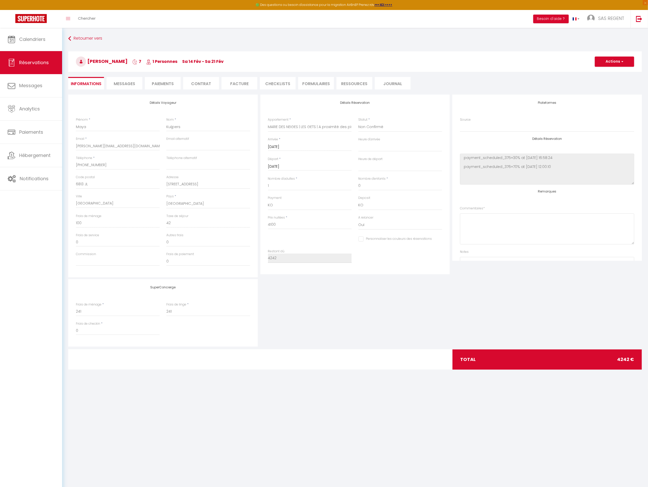
click at [159, 83] on li "Paiements" at bounding box center [163, 83] width 36 height 13
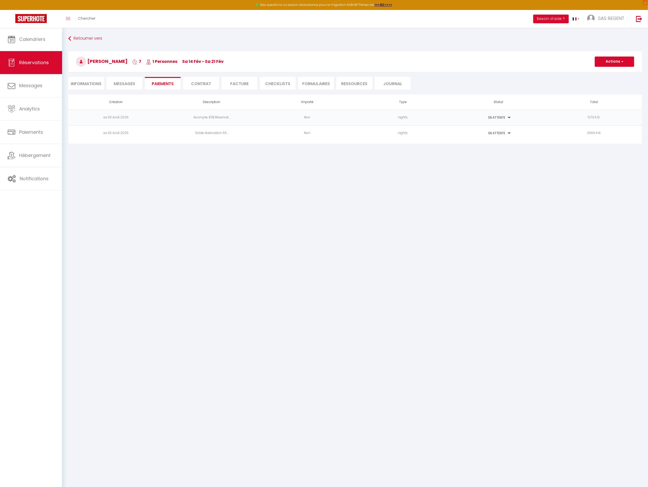
click at [499, 117] on select "PAYÉ EN ATTENTE" at bounding box center [499, 117] width 26 height 5
click at [486, 115] on select "PAYÉ EN ATTENTE" at bounding box center [499, 117] width 26 height 5
click at [87, 84] on li "Informations" at bounding box center [86, 83] width 36 height 13
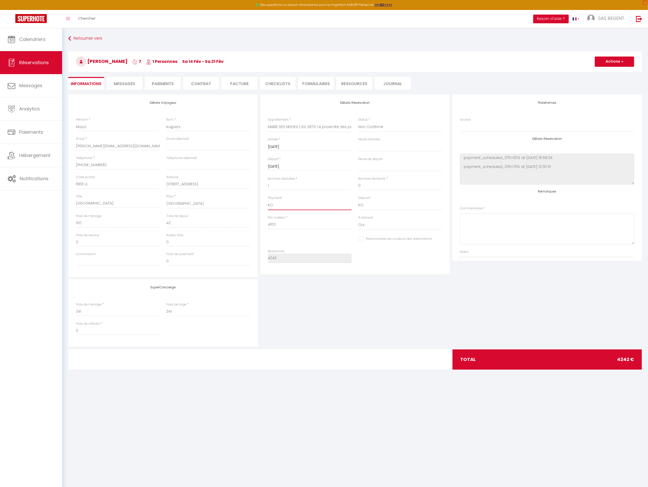
click at [327, 204] on select "OK KO" at bounding box center [310, 205] width 84 height 10
click at [268, 200] on select "OK KO" at bounding box center [310, 205] width 84 height 10
drag, startPoint x: 379, startPoint y: 128, endPoint x: 384, endPoint y: 134, distance: 7.8
click at [384, 134] on div "Statut * Confirmé Non Confirmé Annulé Annulé par le voyageur No Show Request" at bounding box center [400, 127] width 90 height 20
click at [359, 122] on select "Confirmé Non Confirmé [PERSON_NAME] par le voyageur No Show Request" at bounding box center [401, 127] width 84 height 10
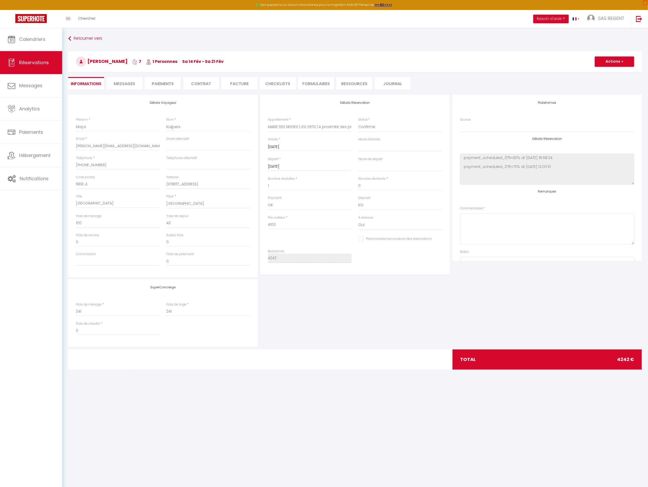
click at [606, 63] on button "Actions" at bounding box center [614, 61] width 39 height 10
click at [609, 71] on link "Enregistrer" at bounding box center [609, 73] width 40 height 7
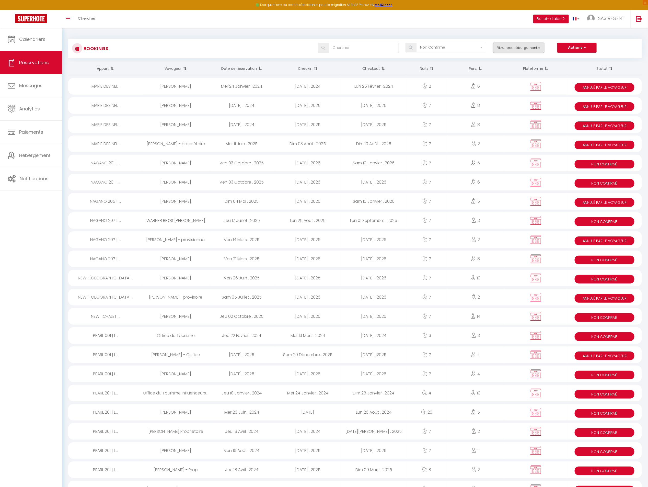
click at [526, 48] on button "Filtrer par hébergement" at bounding box center [518, 48] width 51 height 10
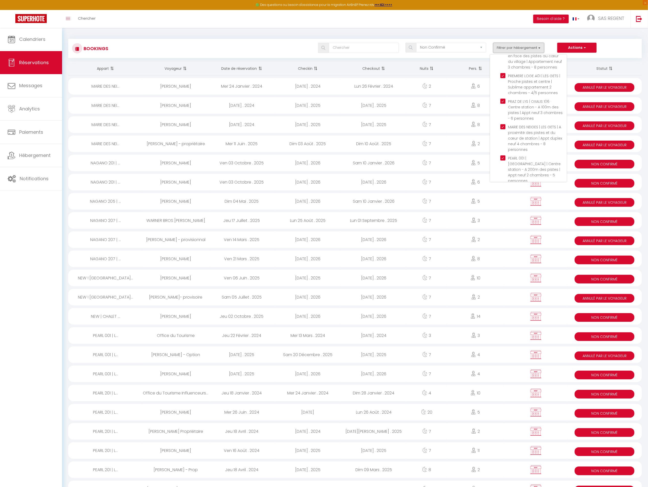
scroll to position [326, 0]
click at [503, 126] on input "MARIE DES NEIGES | LES GETS | A proximité des pistes et du cœur de station | Ap…" at bounding box center [533, 128] width 66 height 5
click at [204, 49] on div "Tous les statuts Annulé Confirmé Non Confirmé Tout sauf annulé No Show Request …" at bounding box center [379, 48] width 525 height 10
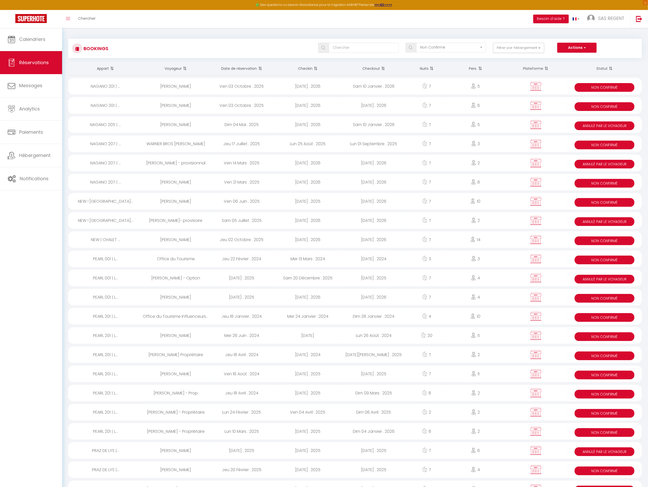
click at [285, 85] on div "[DATE] . 2026" at bounding box center [308, 86] width 66 height 17
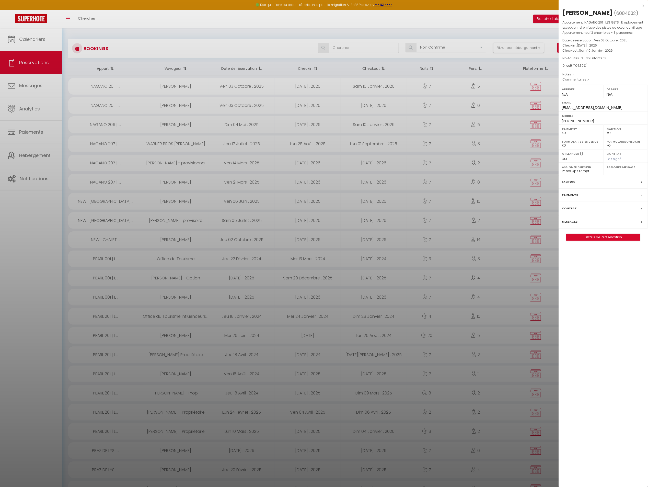
click at [233, 219] on div at bounding box center [324, 243] width 648 height 487
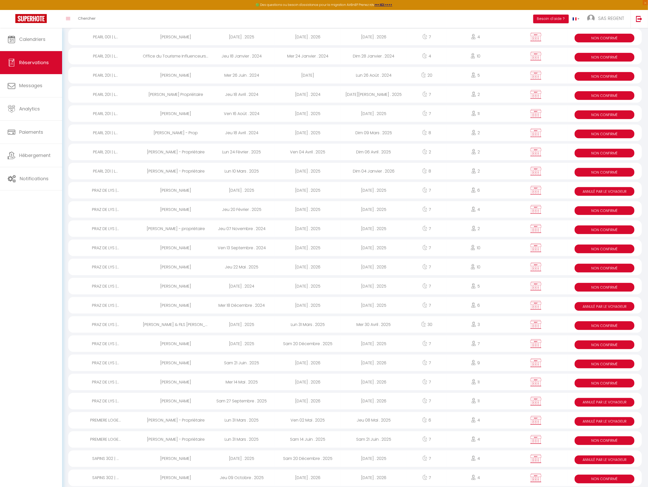
scroll to position [0, 0]
